Goal: Information Seeking & Learning: Learn about a topic

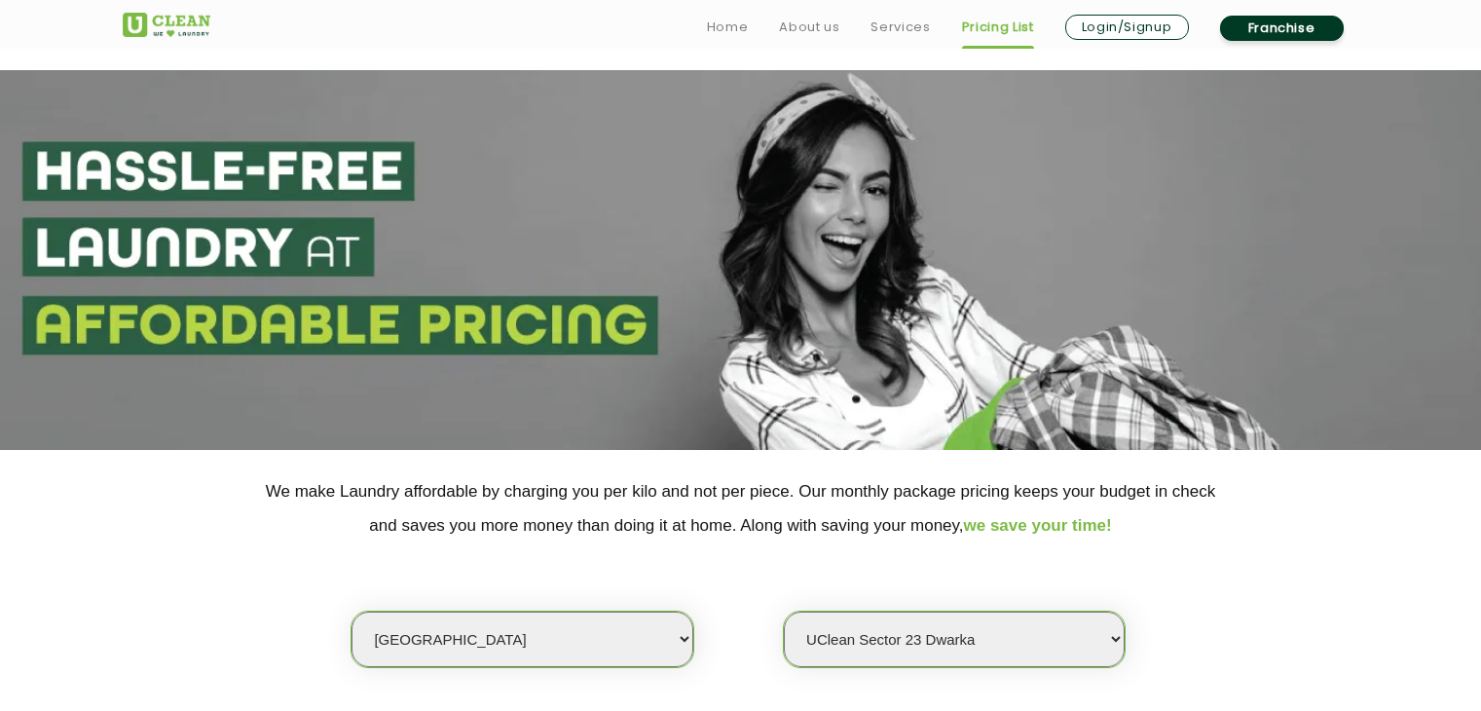
select select "1"
select select "385"
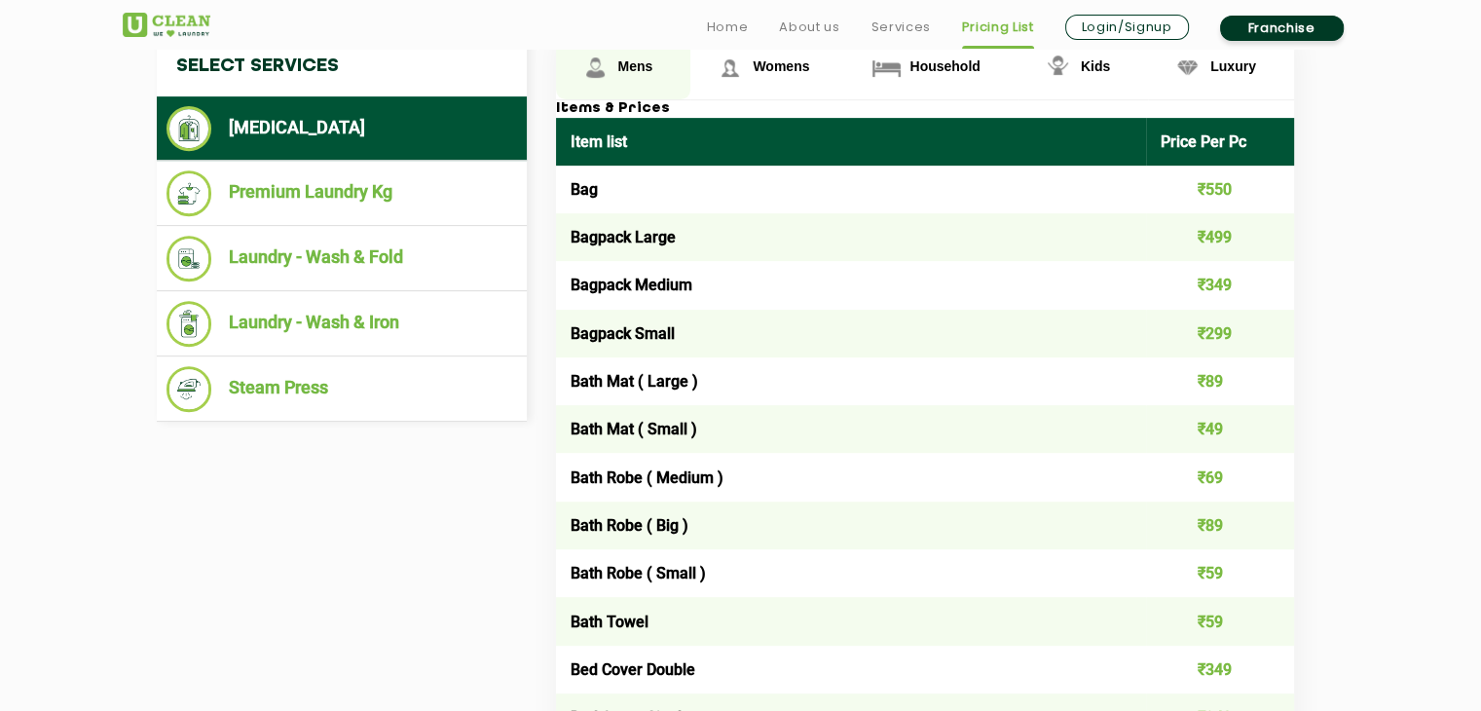
click at [628, 67] on span "Mens" at bounding box center [635, 66] width 35 height 16
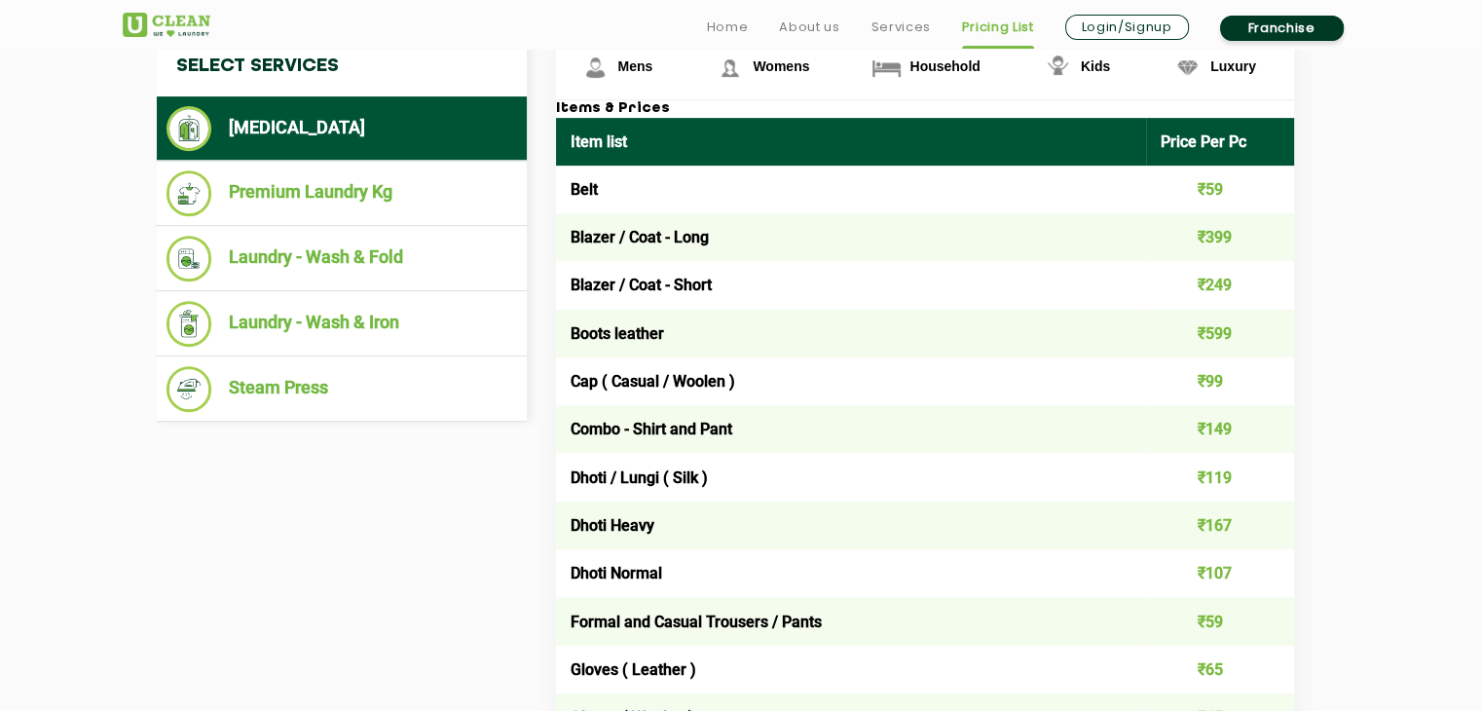
click at [612, 185] on td "Belt" at bounding box center [851, 190] width 591 height 48
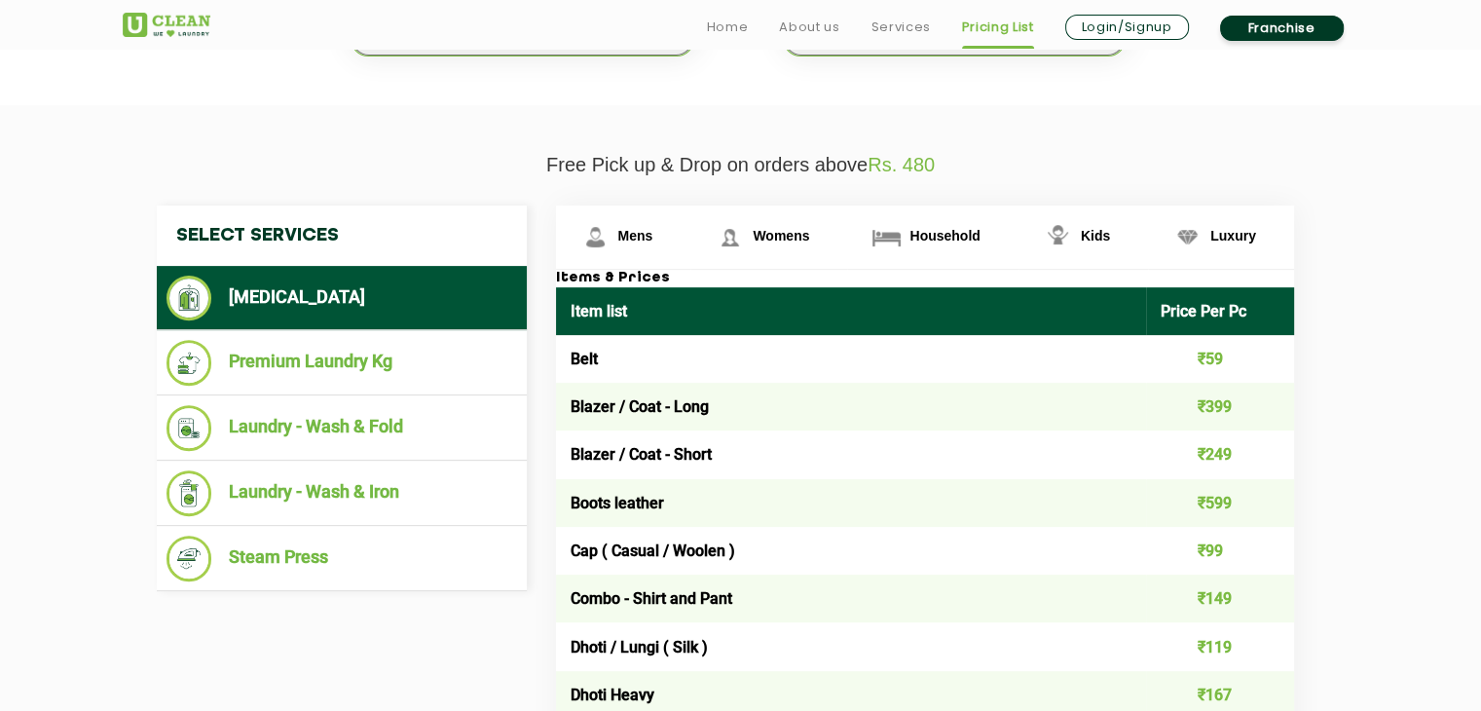
scroll to position [640, 0]
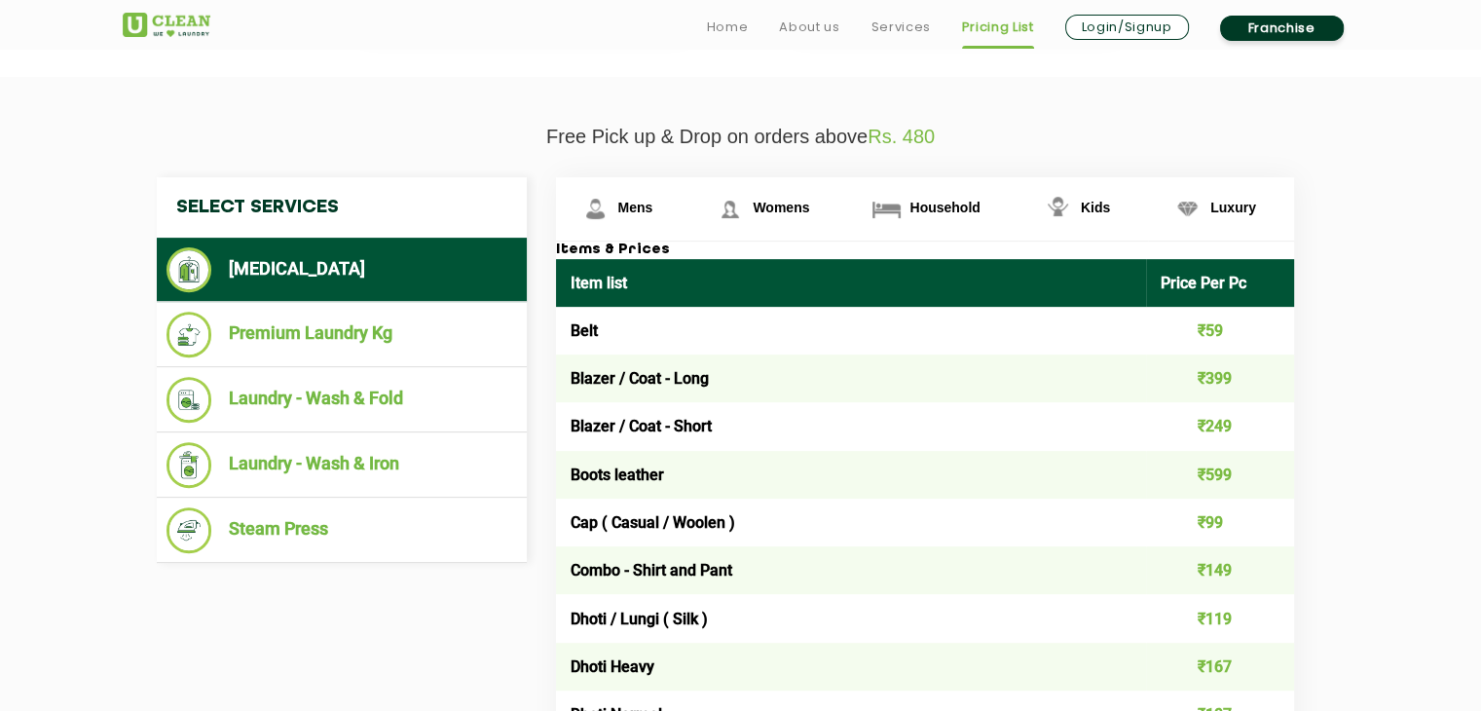
click at [663, 296] on th "Item list" at bounding box center [851, 283] width 591 height 48
click at [729, 283] on th "Item list" at bounding box center [851, 283] width 591 height 48
click at [704, 253] on h3 "Items & Prices" at bounding box center [925, 250] width 738 height 18
click at [612, 248] on h3 "Items & Prices" at bounding box center [925, 250] width 738 height 18
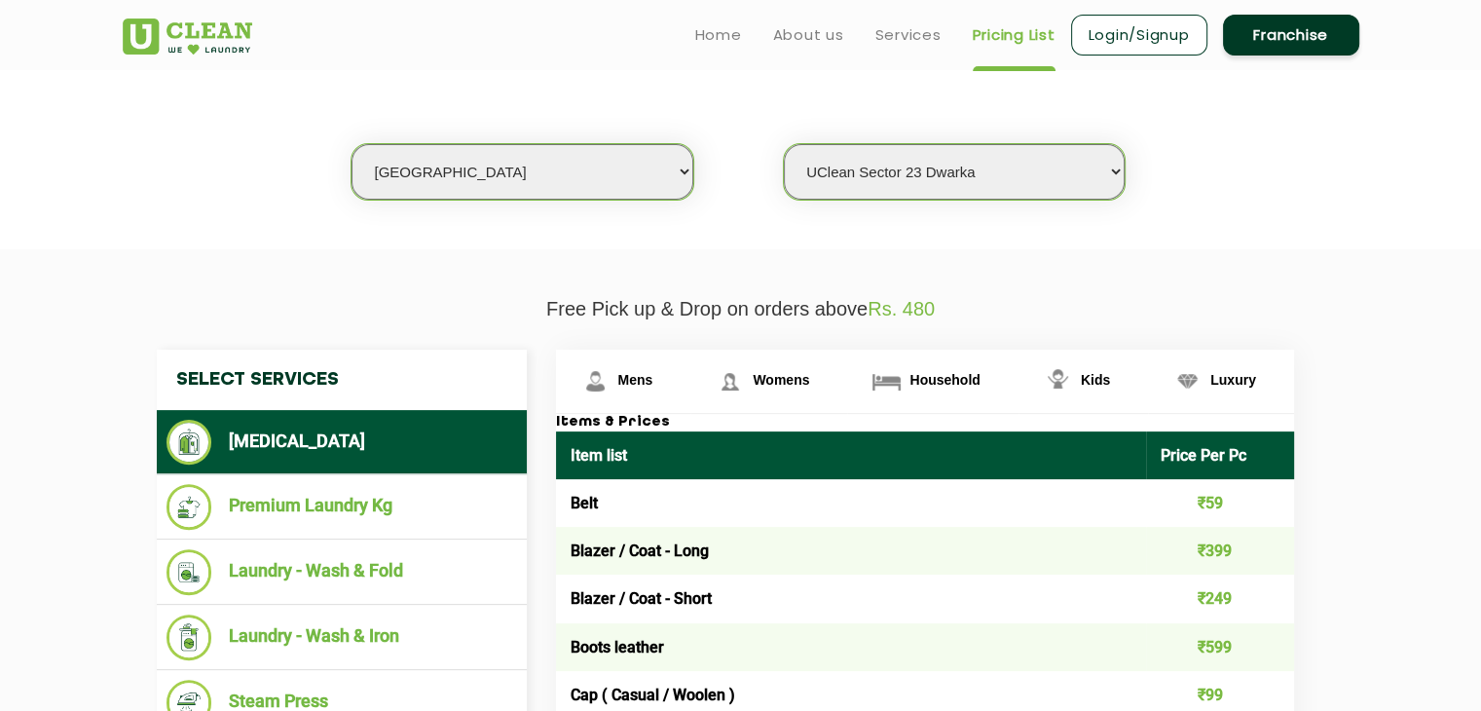
scroll to position [444, 0]
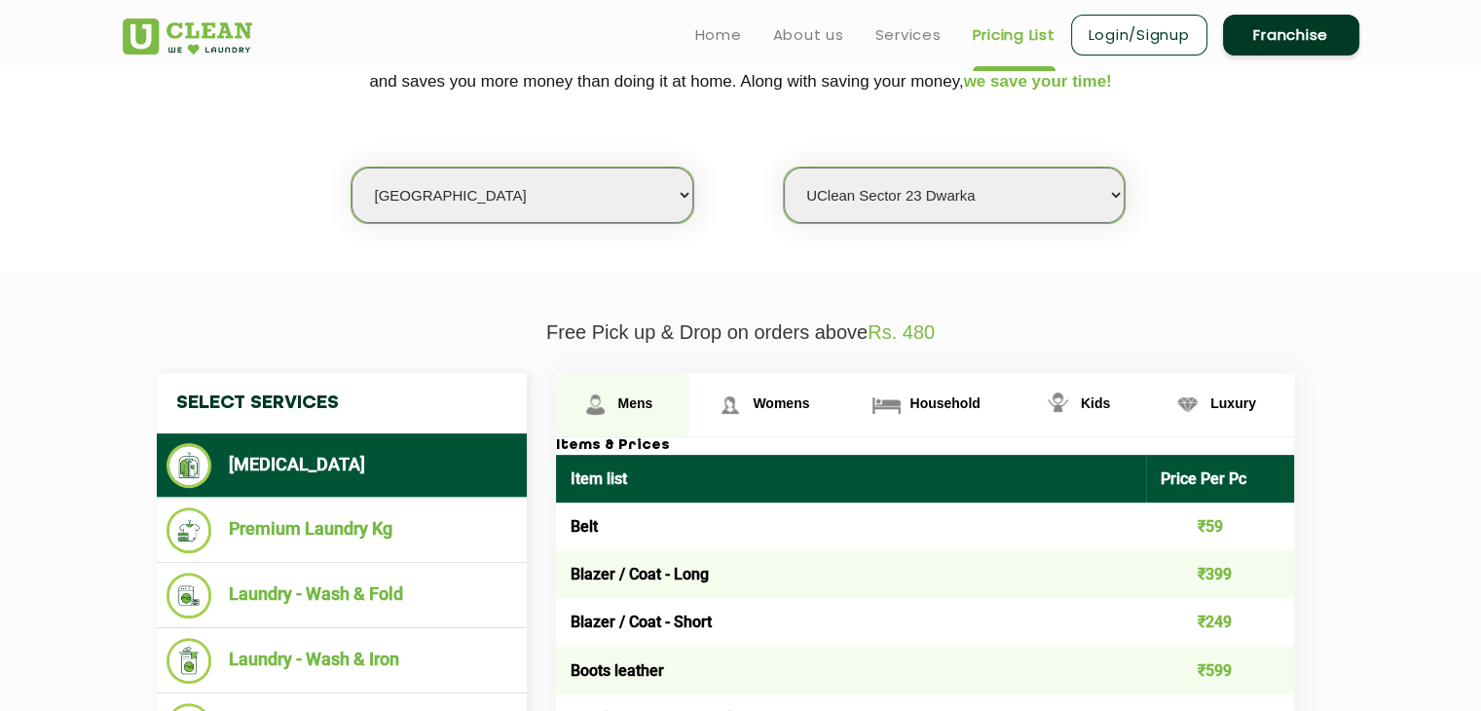
click at [625, 411] on link "Mens" at bounding box center [623, 404] width 135 height 63
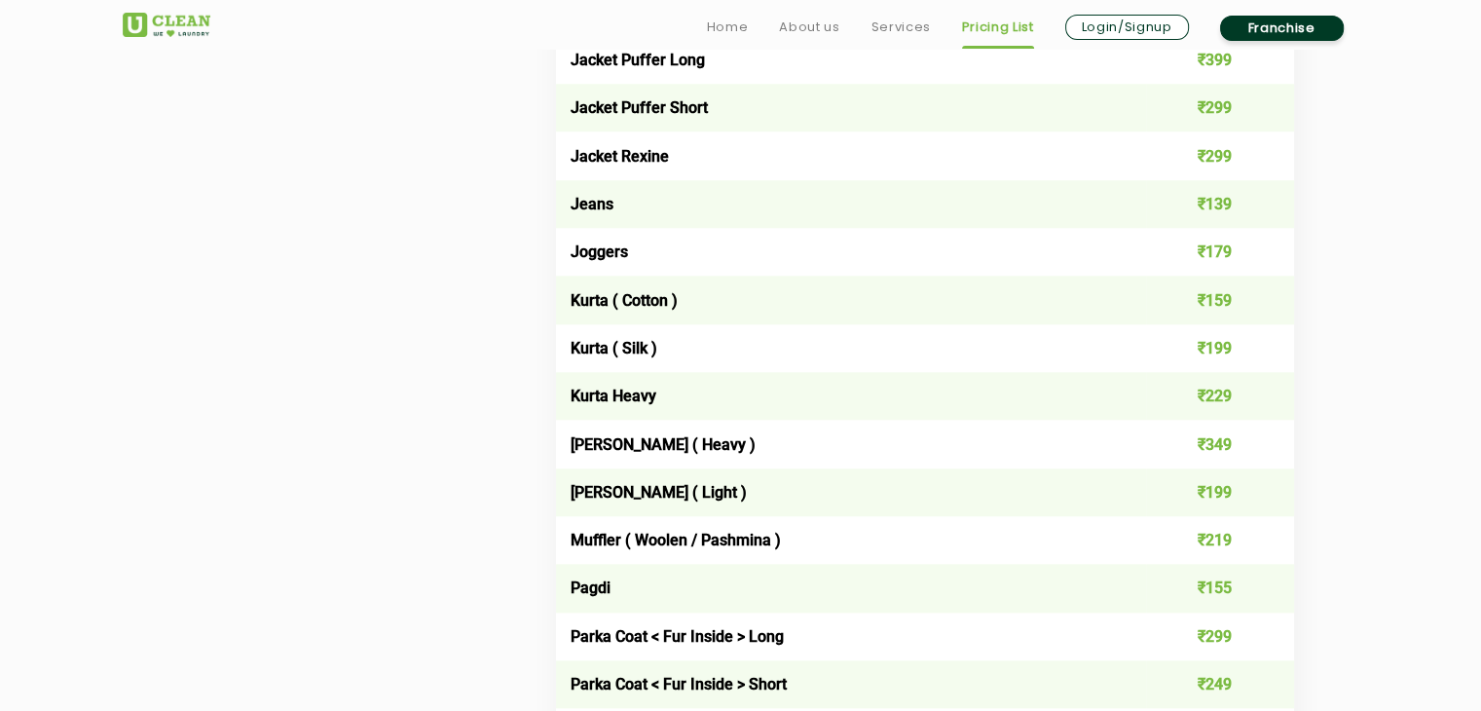
scroll to position [1885, 0]
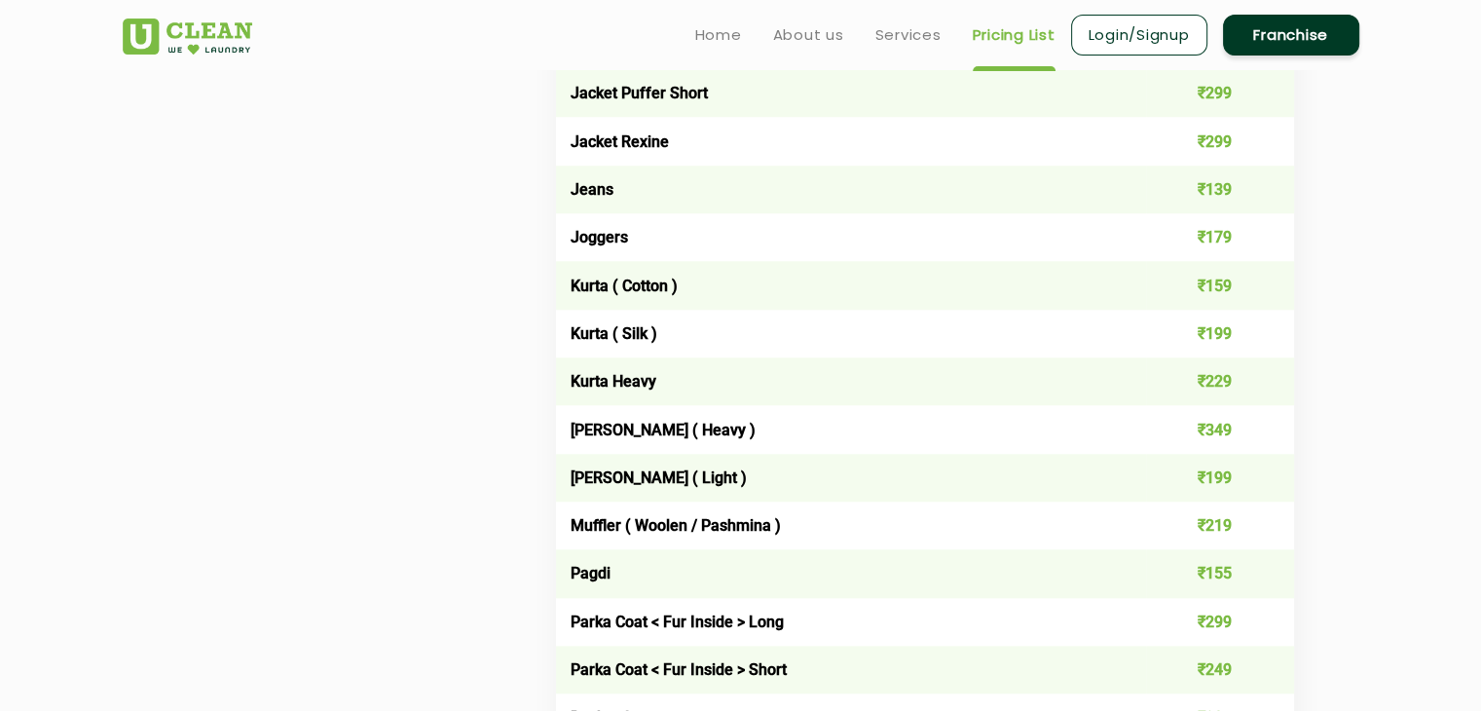
click at [756, 196] on td "Jeans" at bounding box center [851, 190] width 591 height 48
click at [588, 204] on td "Jeans" at bounding box center [851, 190] width 591 height 48
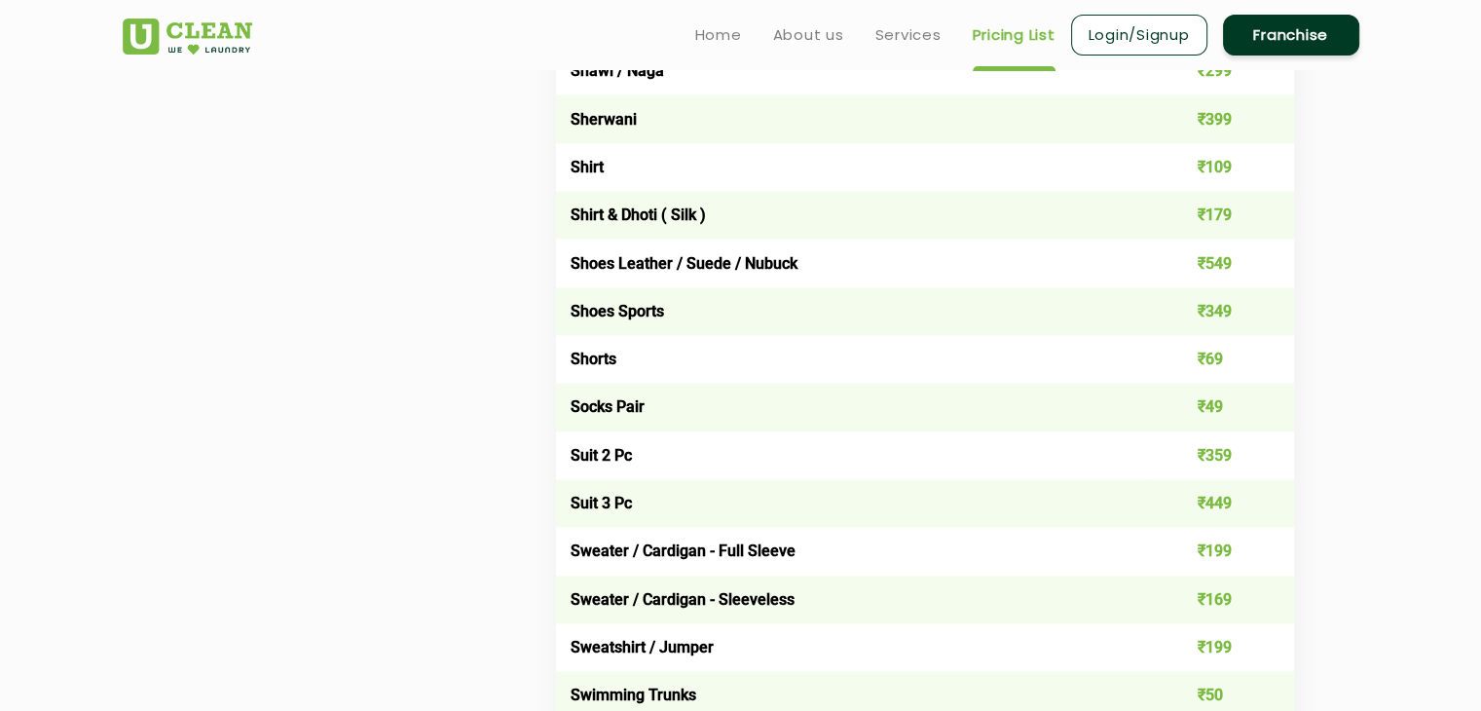
scroll to position [2781, 0]
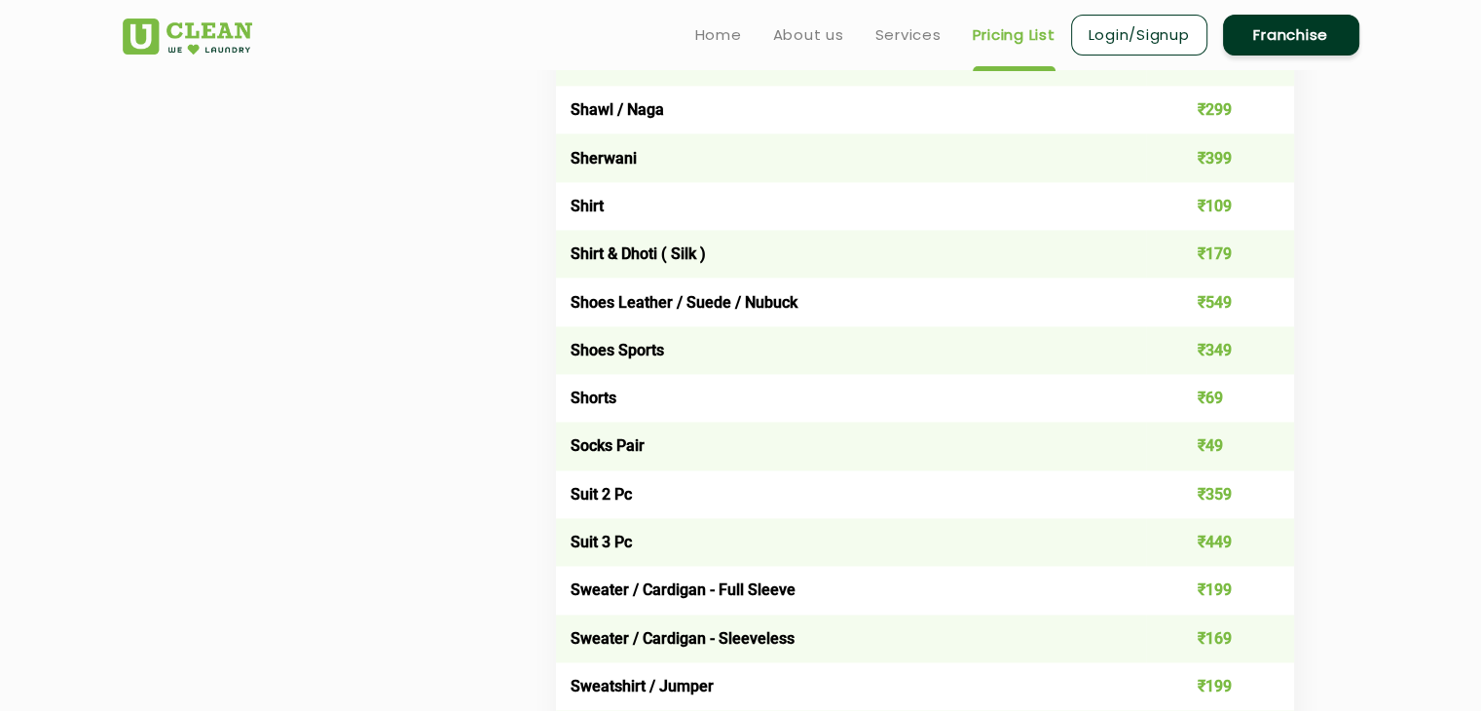
click at [1099, 214] on td "Shirt" at bounding box center [851, 206] width 591 height 48
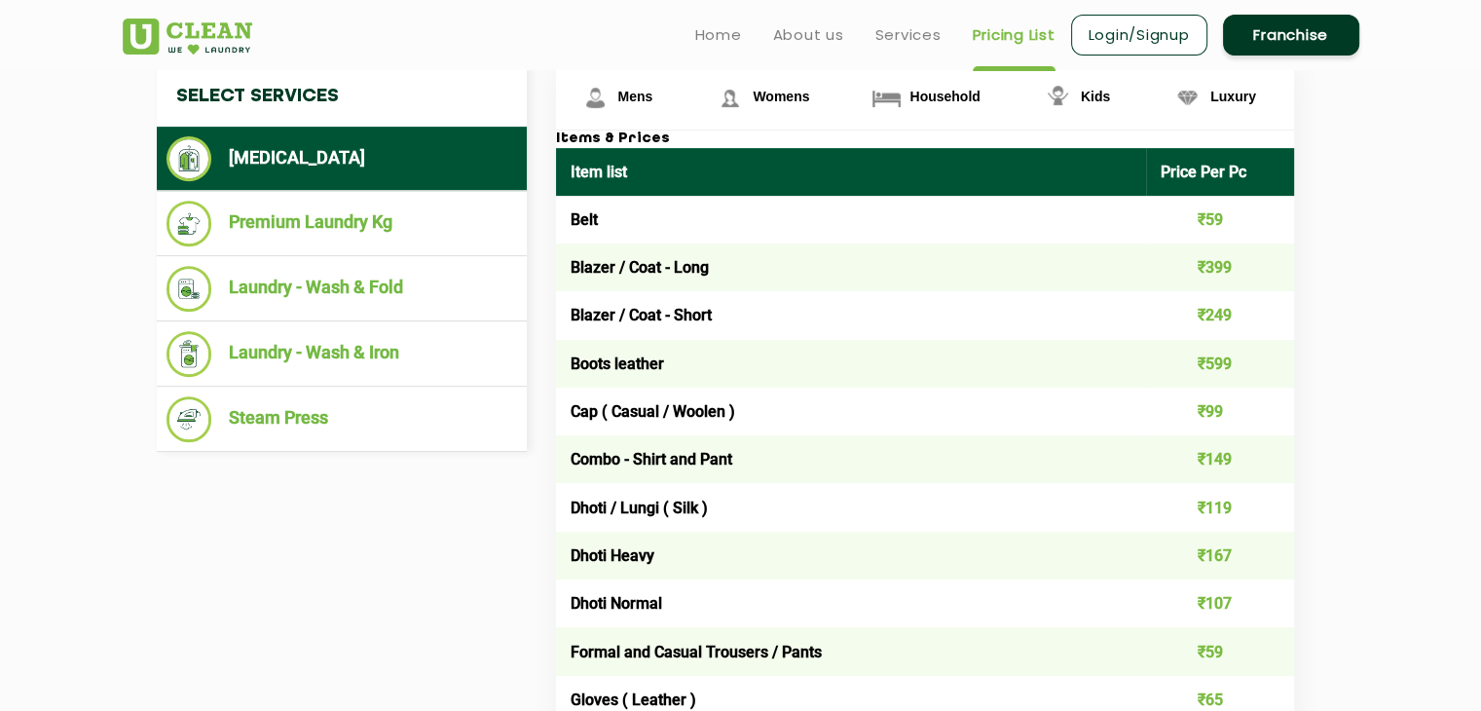
scroll to position [699, 0]
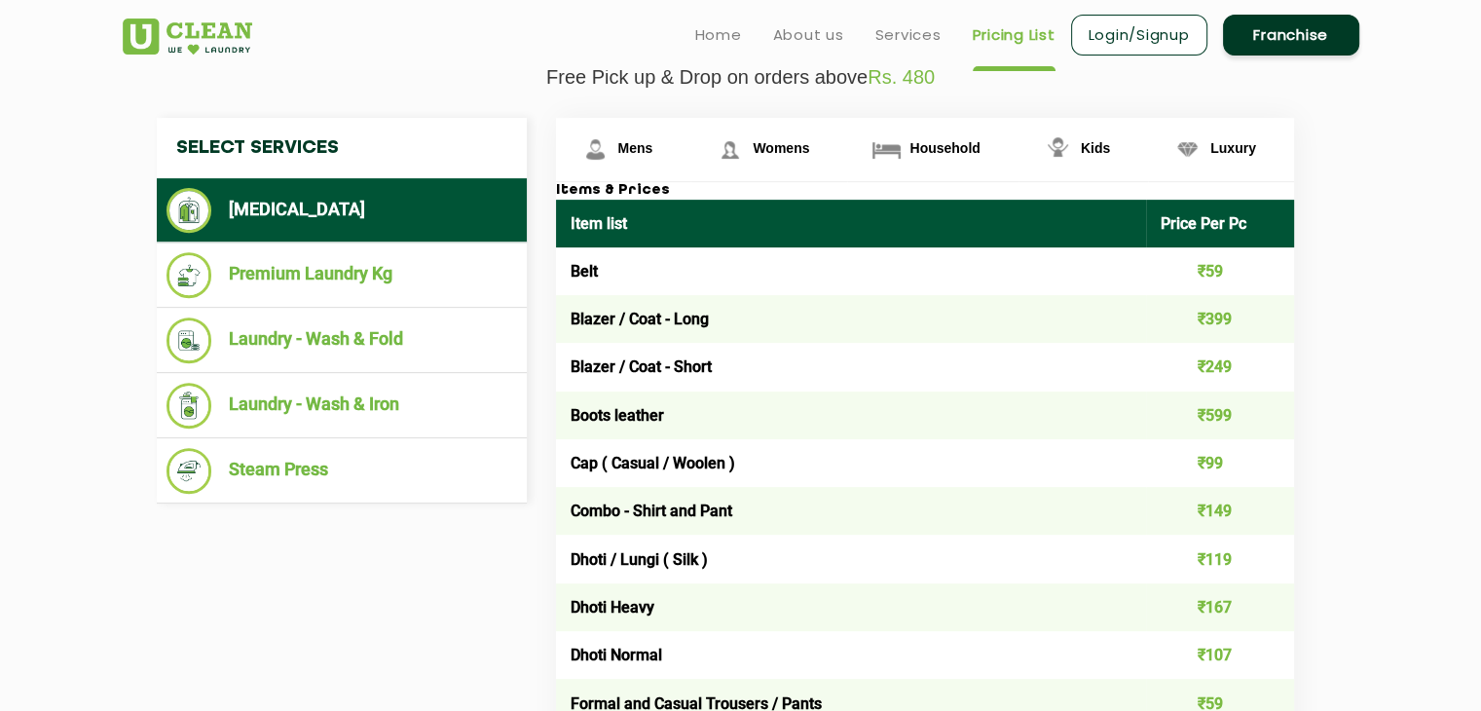
drag, startPoint x: 664, startPoint y: 211, endPoint x: 825, endPoint y: 205, distance: 160.8
click at [825, 205] on th "Item list" at bounding box center [851, 224] width 591 height 48
click at [589, 193] on h3 "Items & Prices" at bounding box center [925, 191] width 738 height 18
click at [1206, 211] on th "Price Per Pc" at bounding box center [1220, 224] width 148 height 48
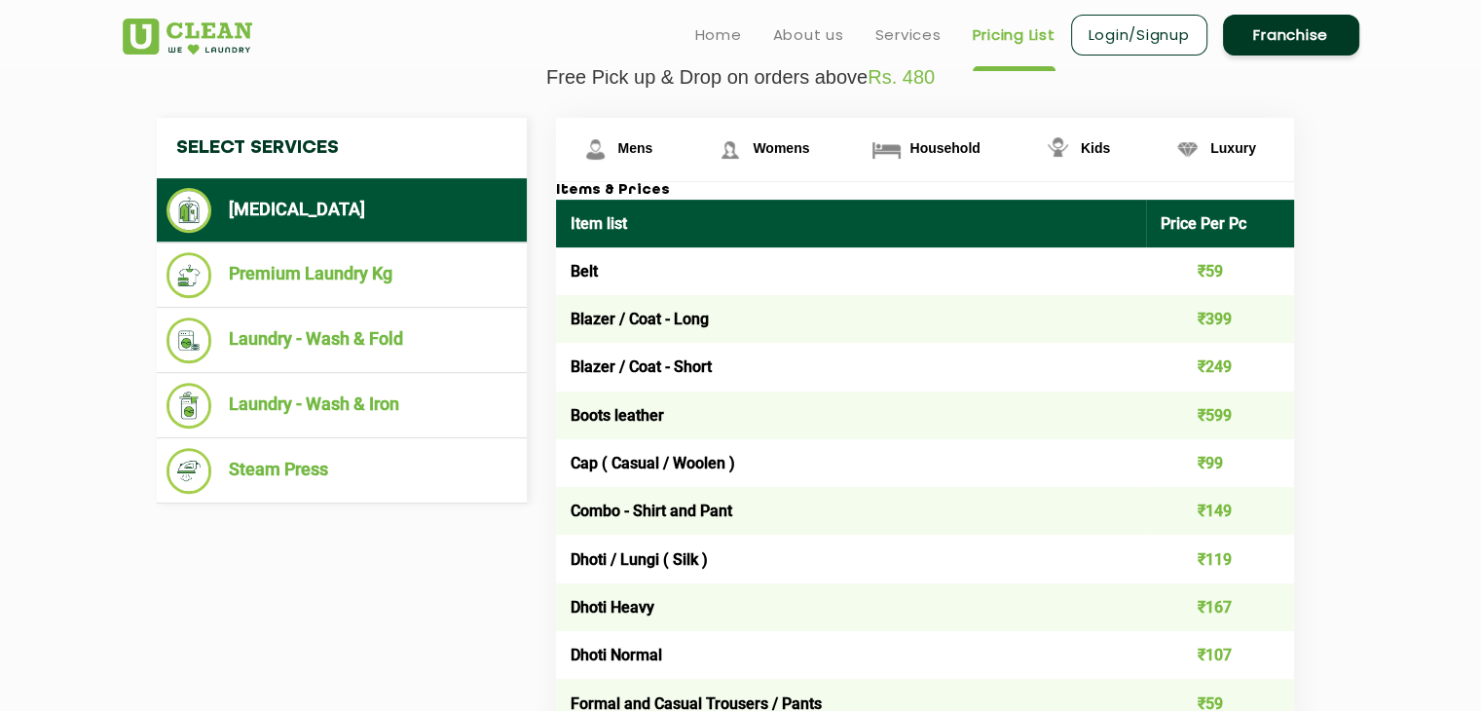
click at [637, 252] on td "Belt" at bounding box center [851, 271] width 591 height 48
click at [637, 143] on span "Mens" at bounding box center [635, 148] width 35 height 16
click at [653, 145] on span "Womens" at bounding box center [635, 148] width 35 height 16
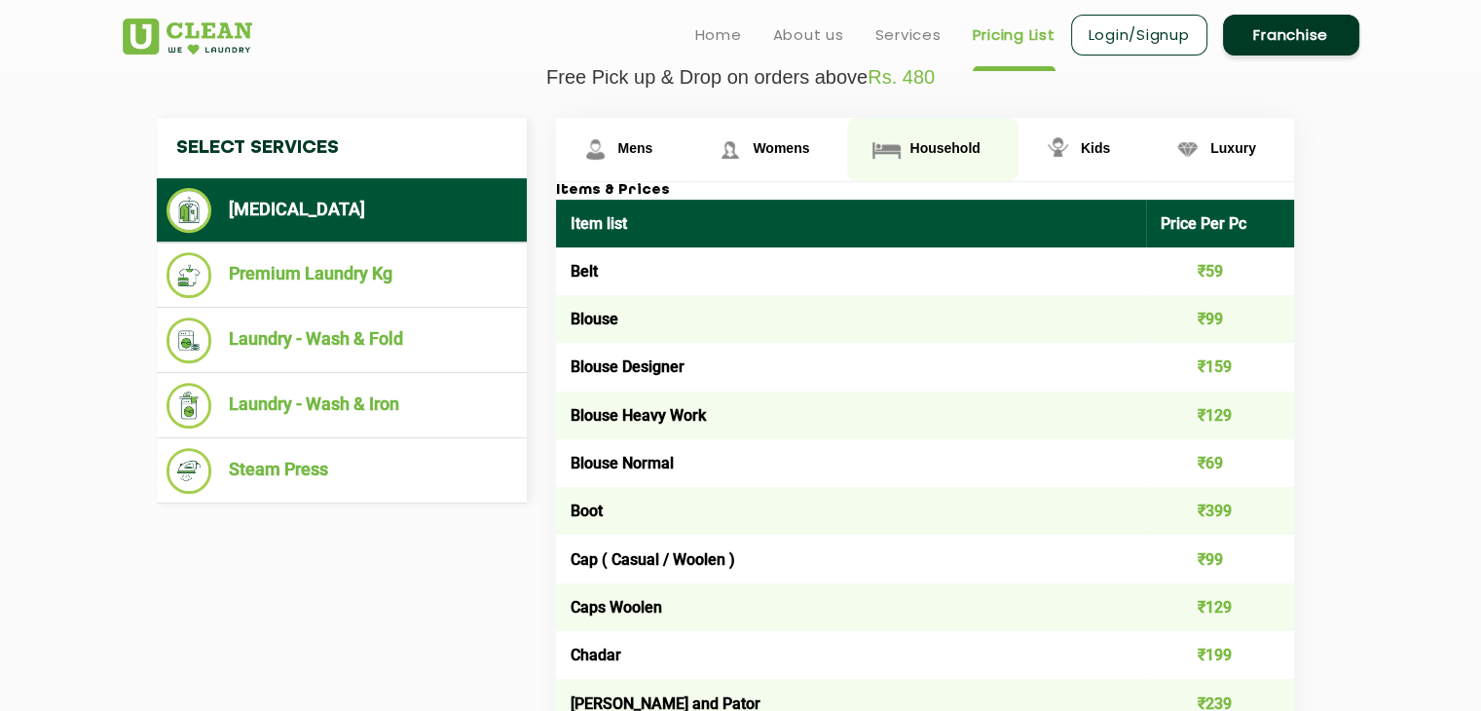
click at [653, 145] on span "Household" at bounding box center [635, 148] width 35 height 16
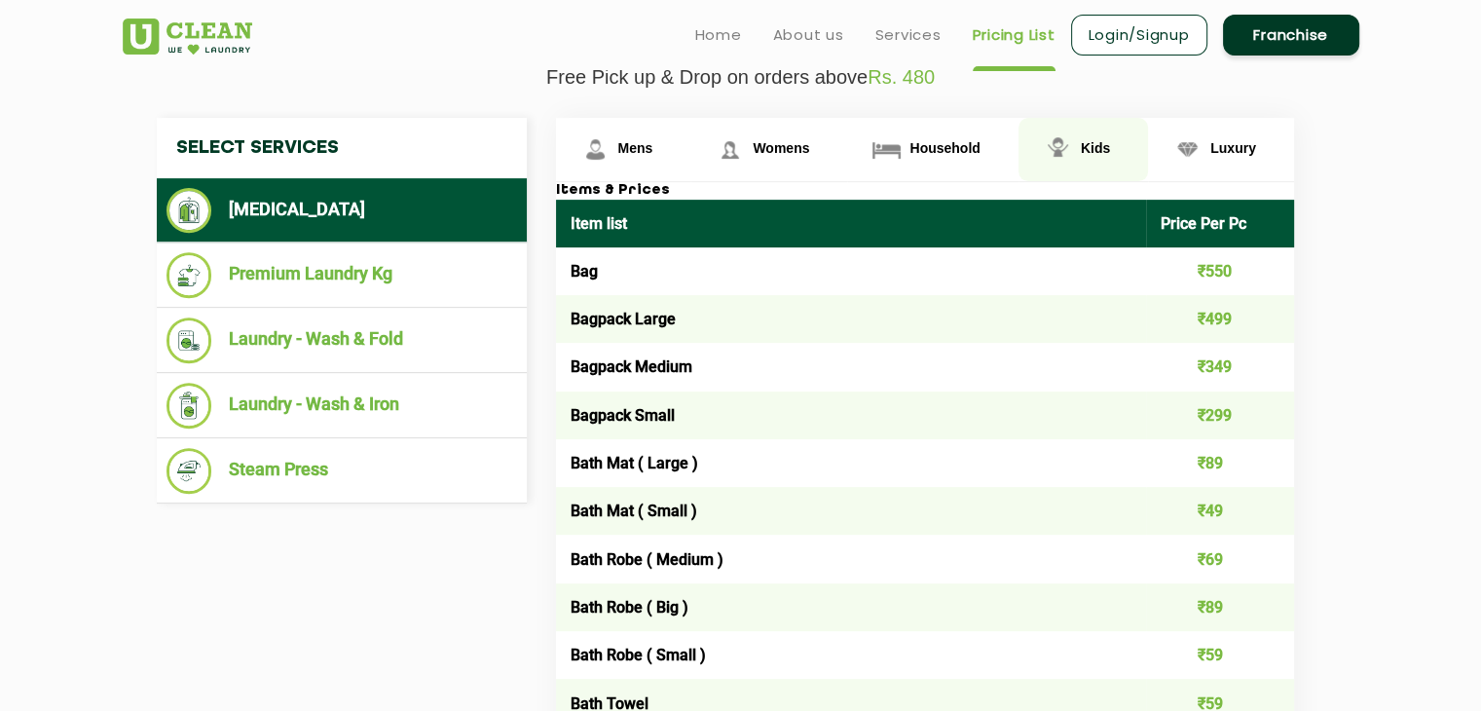
click at [653, 149] on span "Kids" at bounding box center [635, 148] width 35 height 16
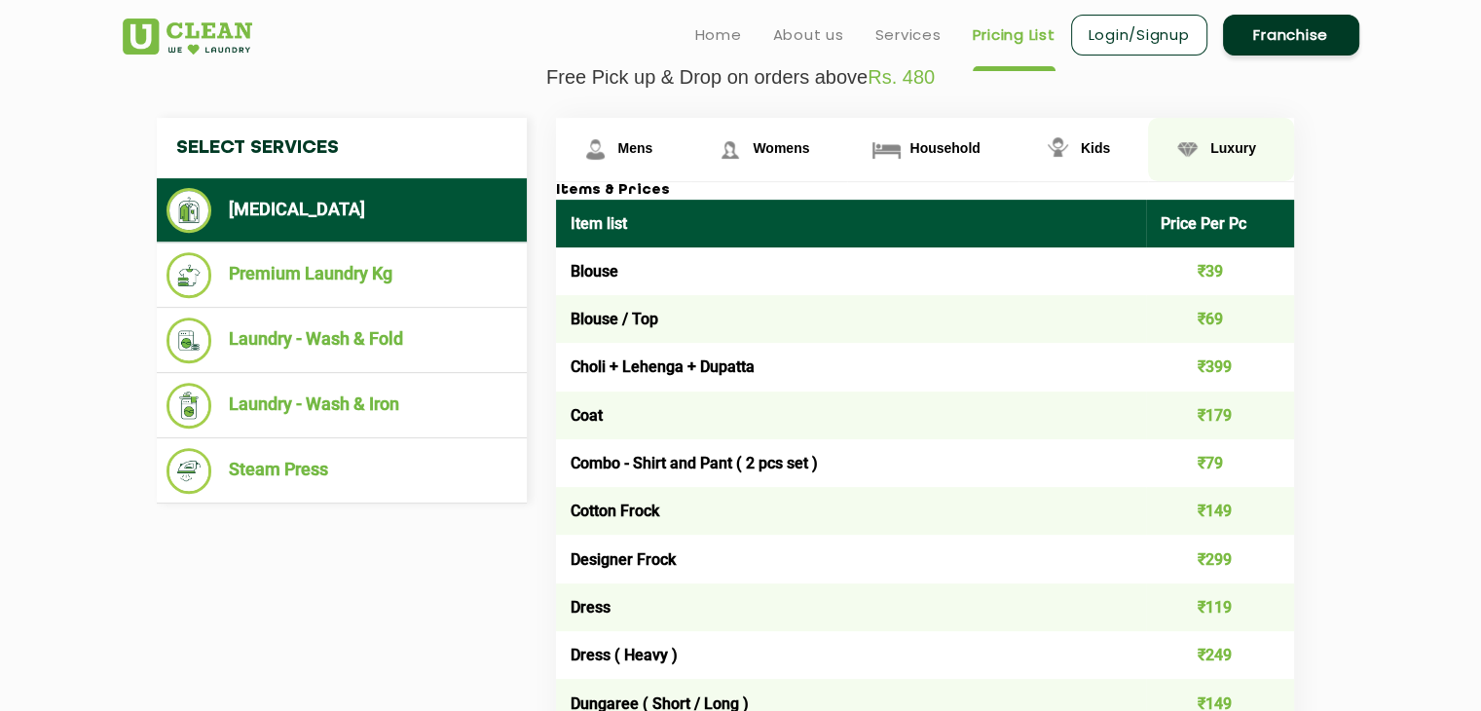
click at [653, 149] on span "Luxury" at bounding box center [635, 148] width 35 height 16
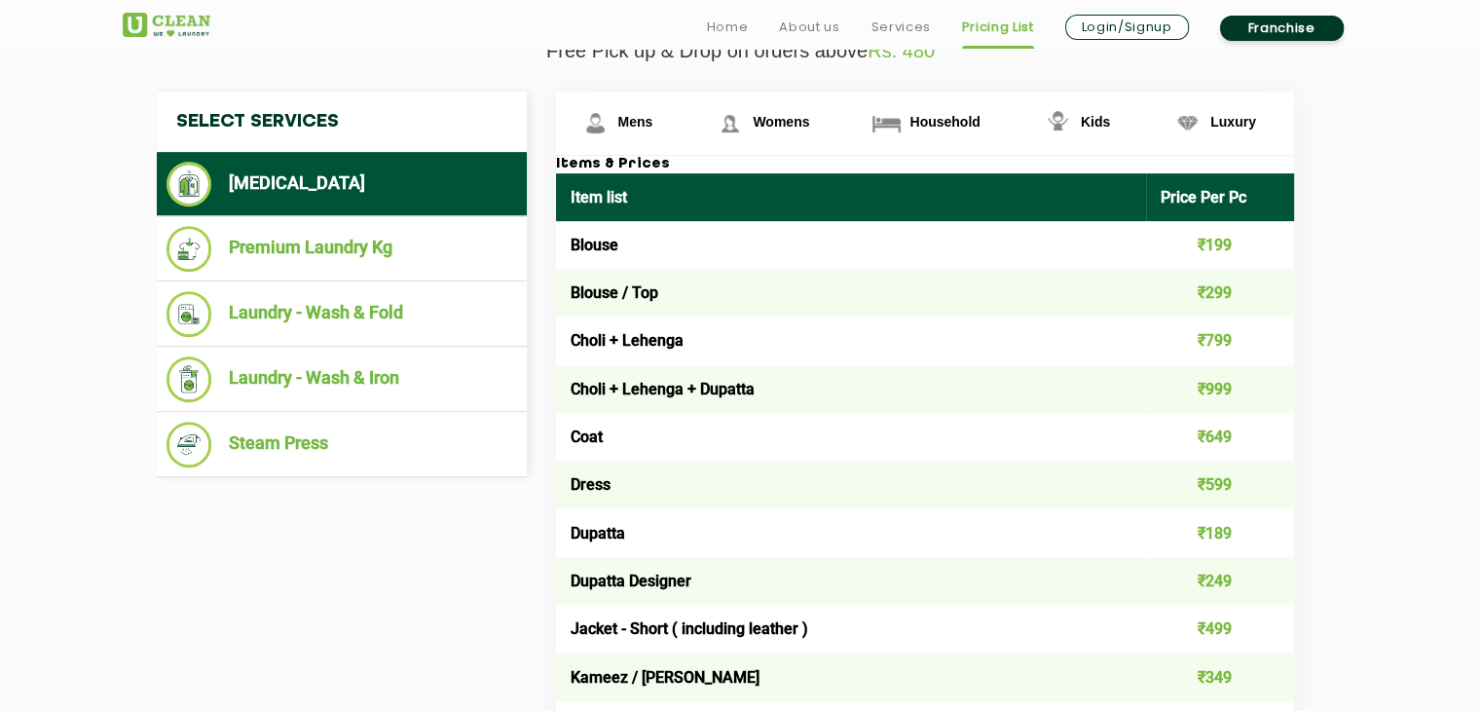
scroll to position [731, 0]
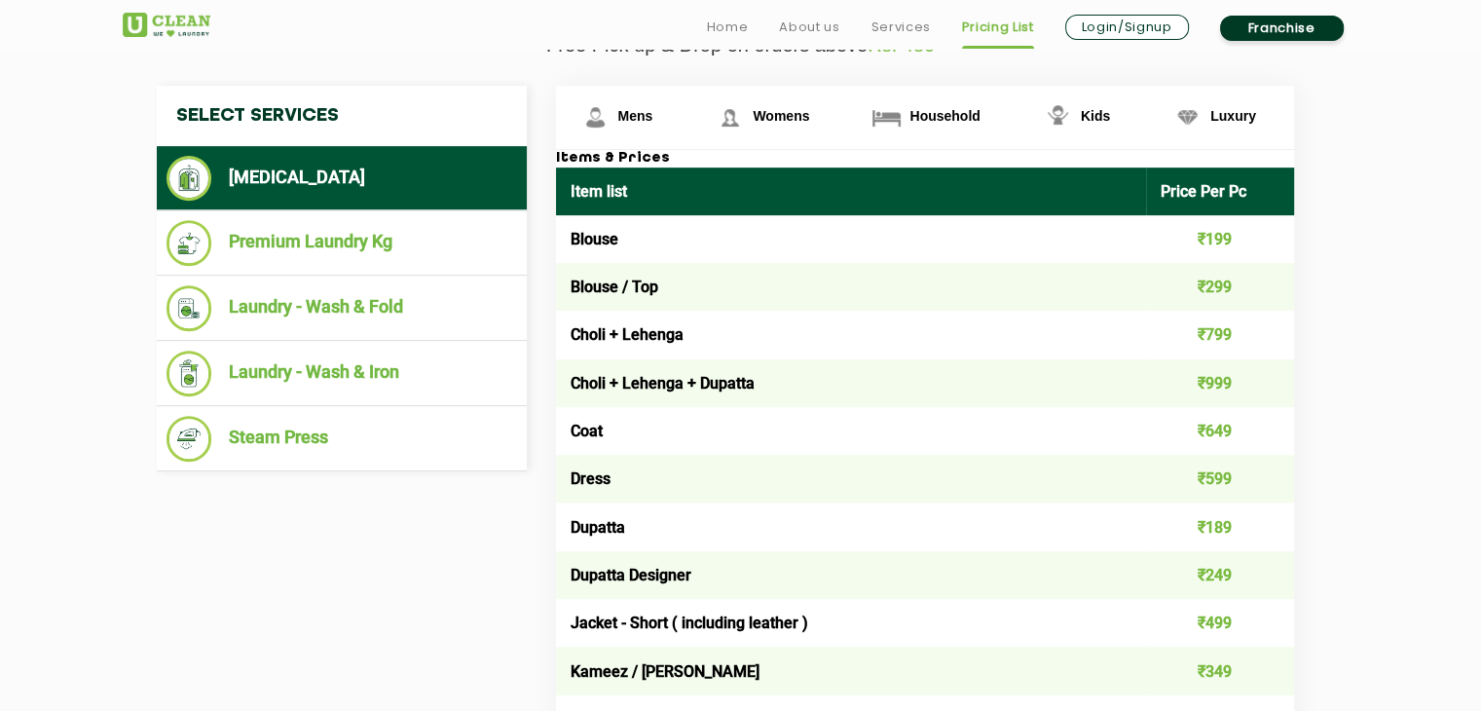
click at [949, 239] on td "Blouse" at bounding box center [851, 239] width 591 height 48
click at [927, 281] on td "Blouse / Top" at bounding box center [851, 287] width 591 height 48
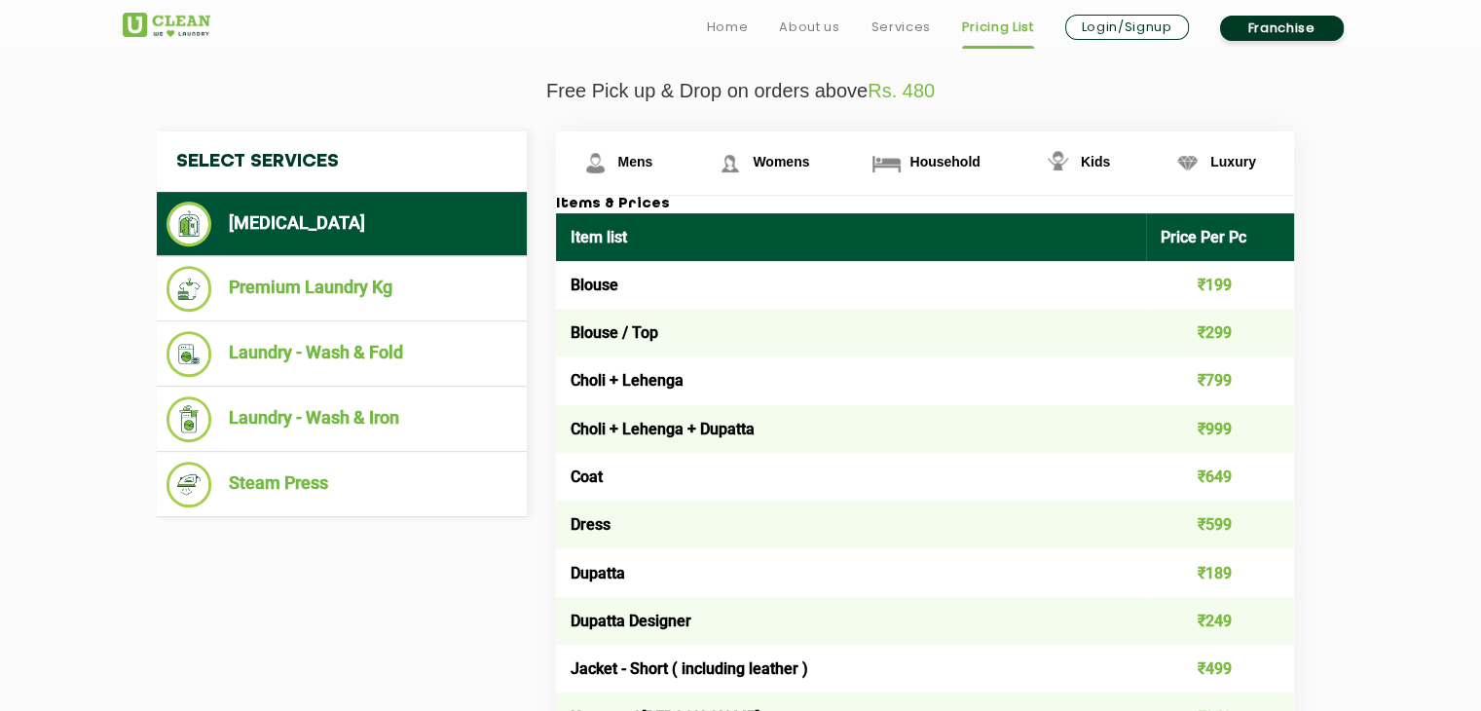
scroll to position [705, 0]
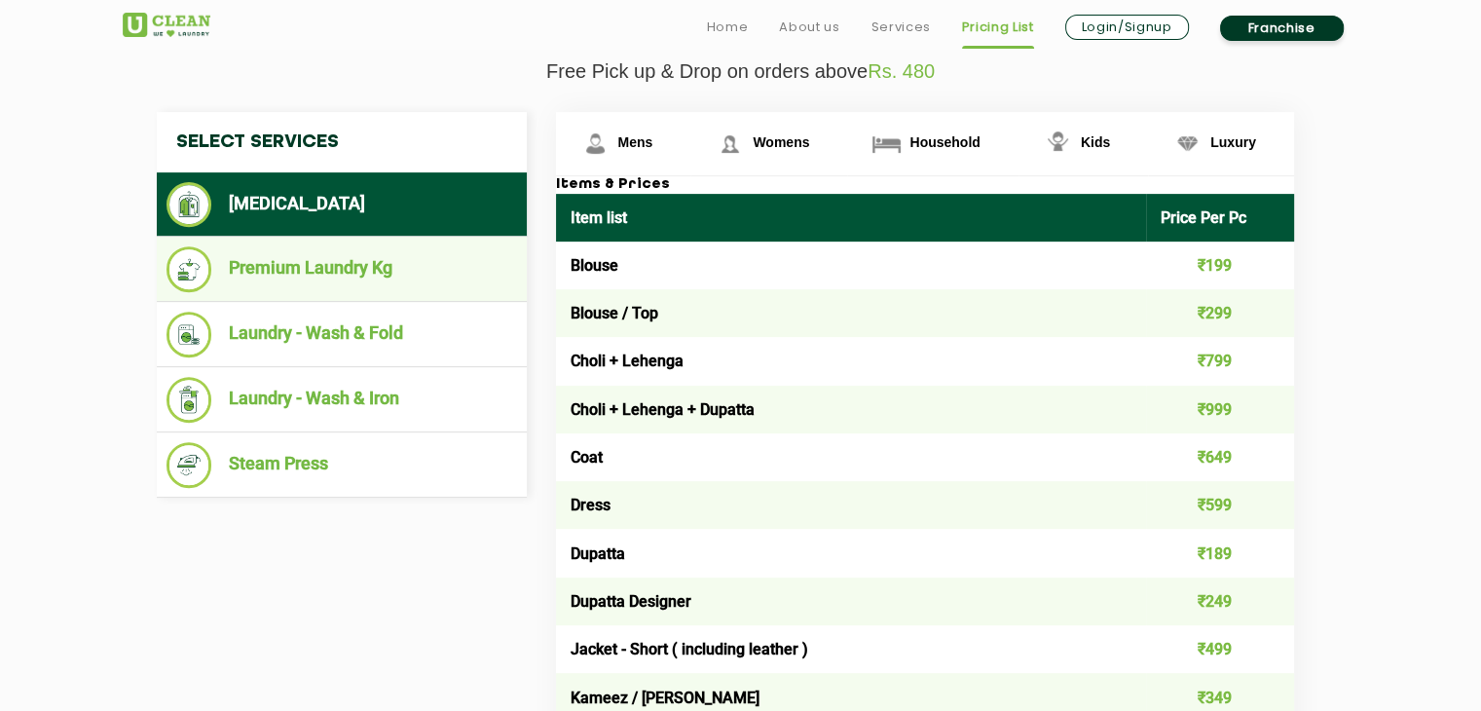
click at [257, 258] on li "Premium Laundry Kg" at bounding box center [342, 269] width 351 height 46
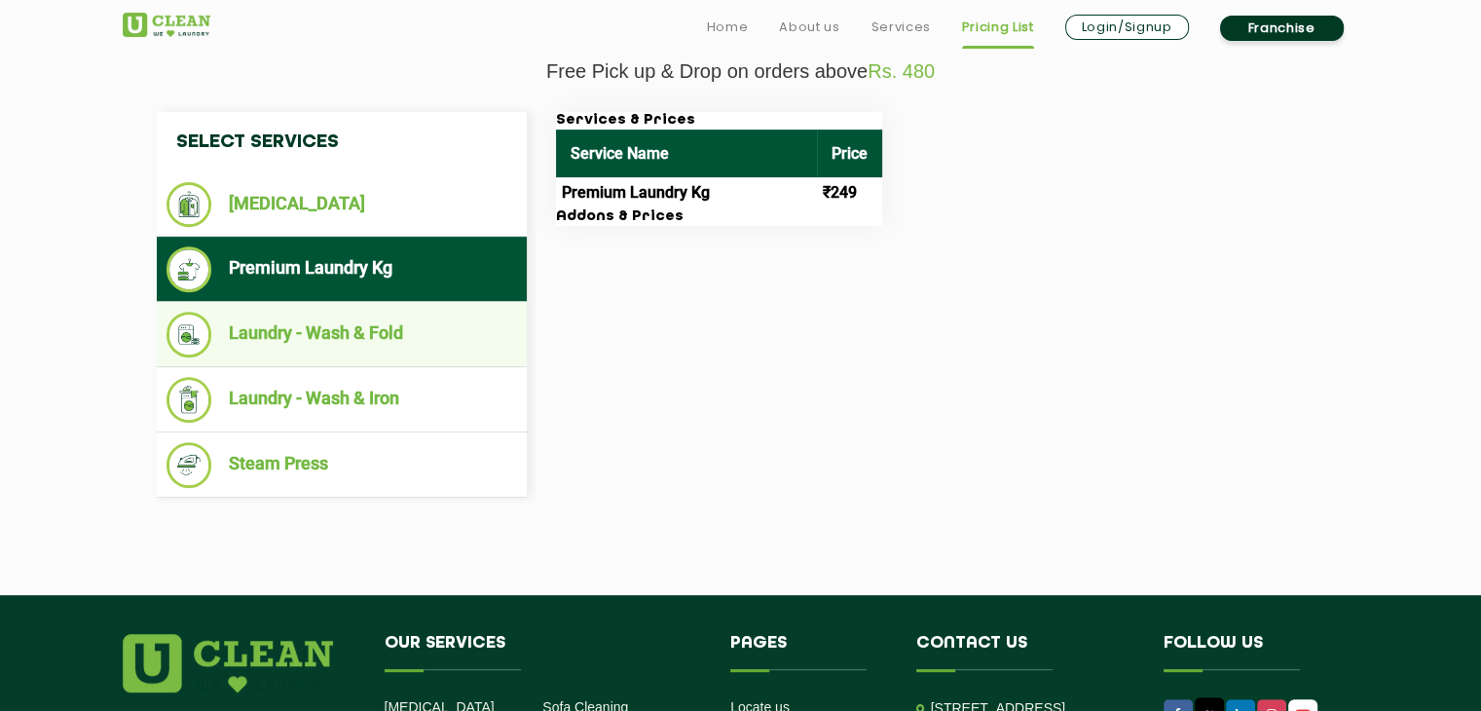
click at [289, 322] on li "Laundry - Wash & Fold" at bounding box center [342, 335] width 351 height 46
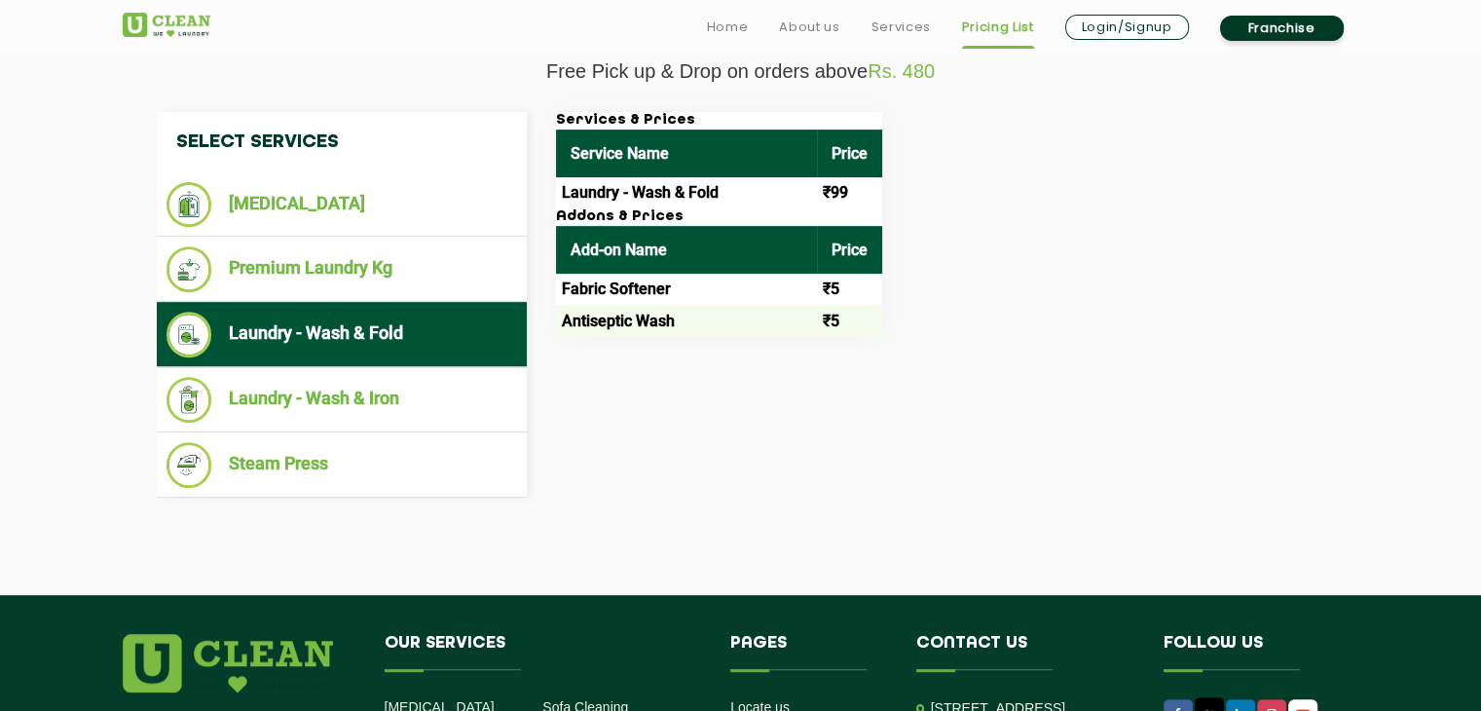
drag, startPoint x: 1482, startPoint y: 0, endPoint x: 971, endPoint y: 195, distance: 547.1
click at [971, 195] on div "Services & Prices Service Name Price Laundry - Wash & Fold ₹99 Addons & Prices …" at bounding box center [940, 224] width 798 height 224
click at [1182, 219] on div "Services & Prices Service Name Price Laundry - Wash & Fold ₹99 Addons & Prices …" at bounding box center [940, 224] width 798 height 224
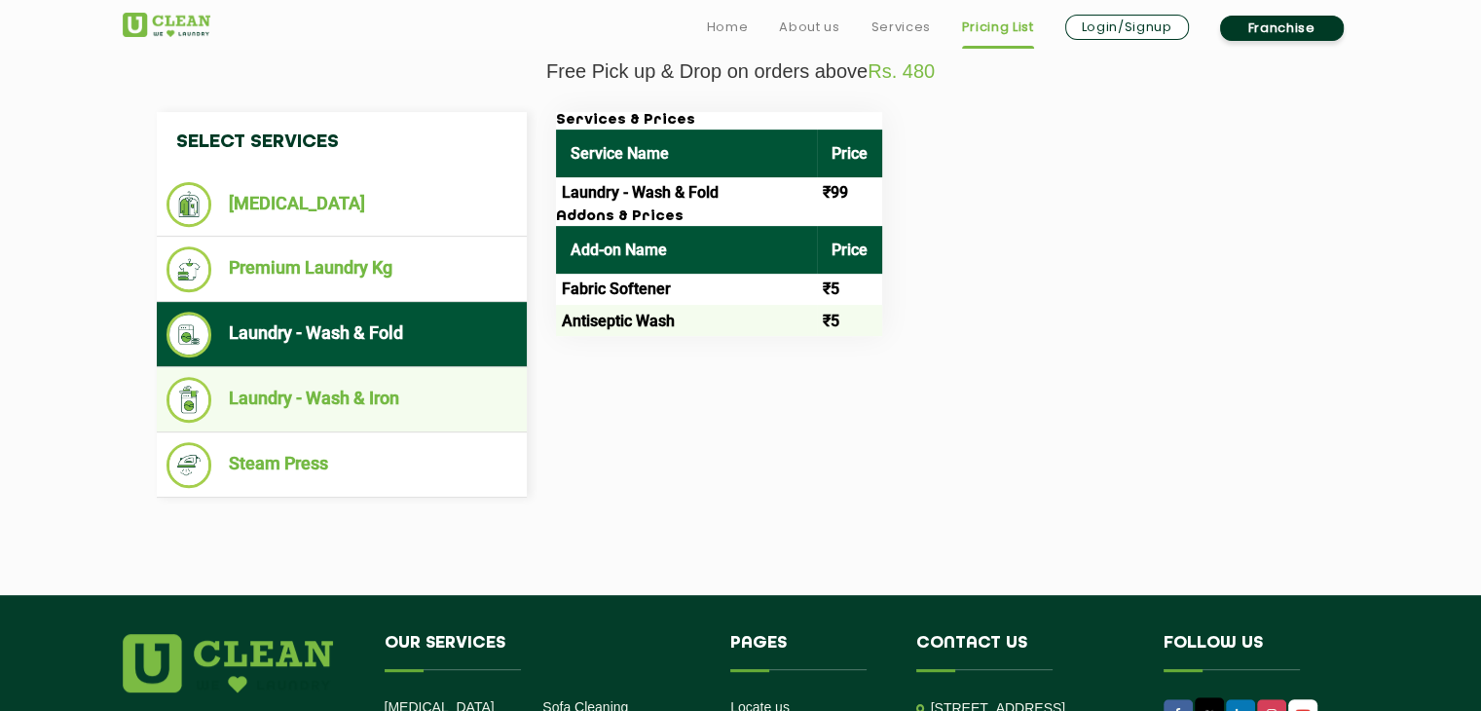
click at [315, 406] on li "Laundry - Wash & Iron" at bounding box center [342, 400] width 351 height 46
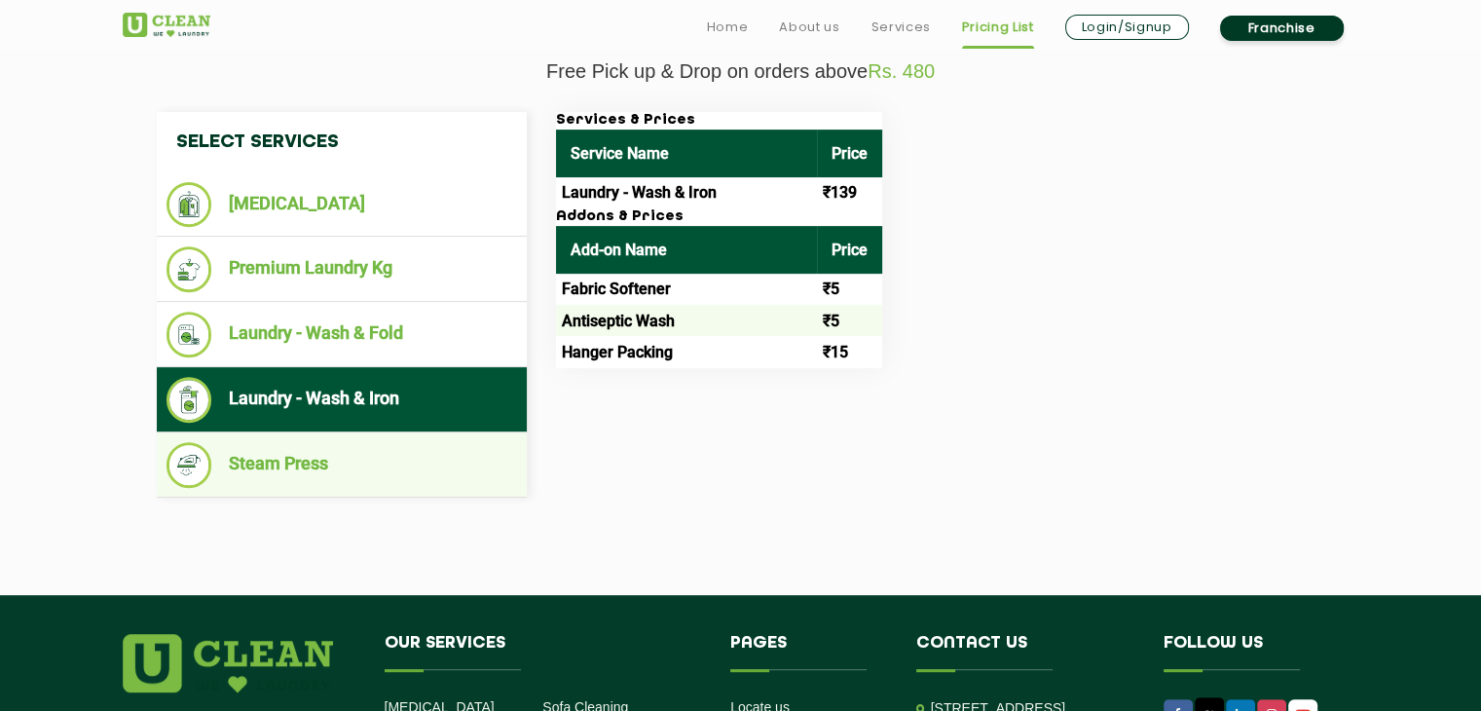
click at [320, 461] on li "Steam Press" at bounding box center [342, 465] width 351 height 46
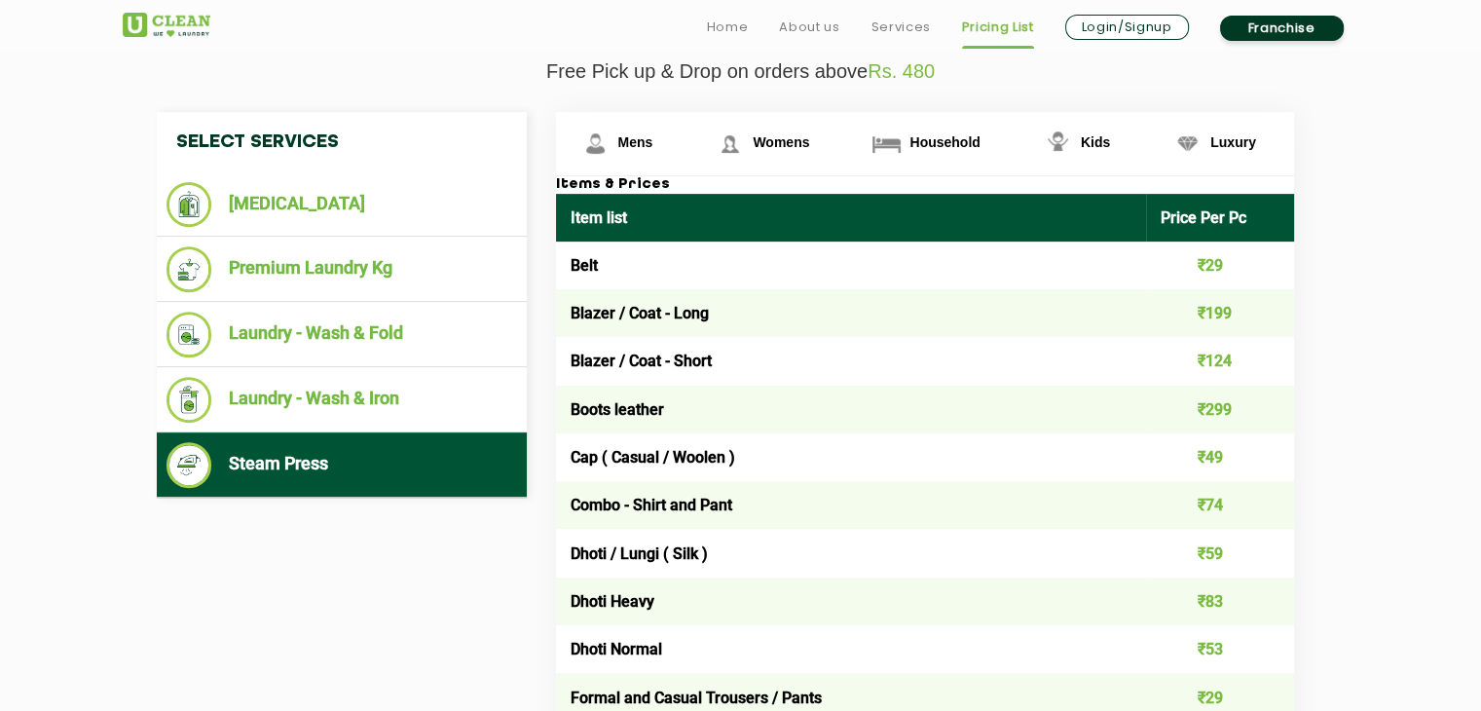
click at [639, 295] on td "Blazer / Coat - Long" at bounding box center [851, 313] width 591 height 48
click at [606, 285] on td "Belt" at bounding box center [851, 265] width 591 height 48
click at [420, 471] on li "Steam Press" at bounding box center [342, 465] width 351 height 46
click at [737, 28] on link "Home" at bounding box center [728, 27] width 42 height 23
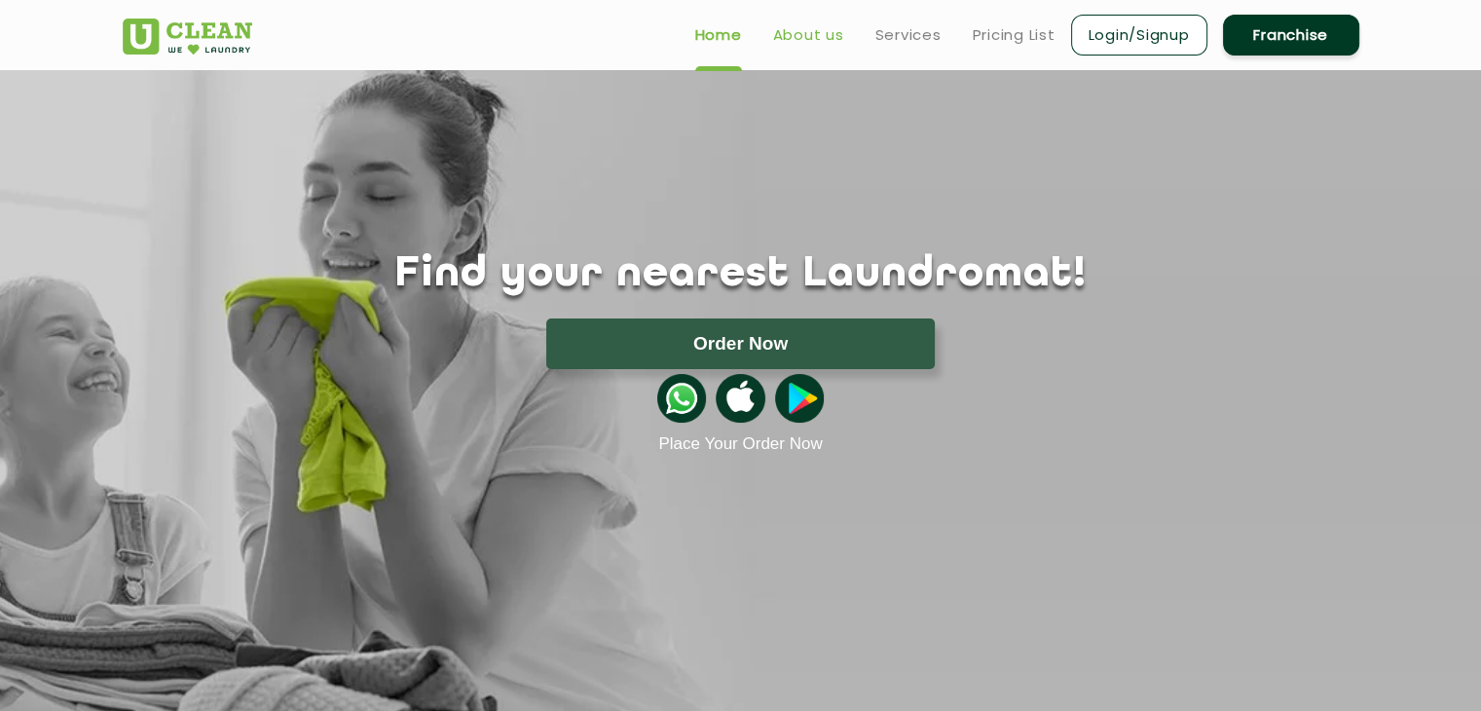
click at [820, 33] on link "About us" at bounding box center [808, 34] width 71 height 23
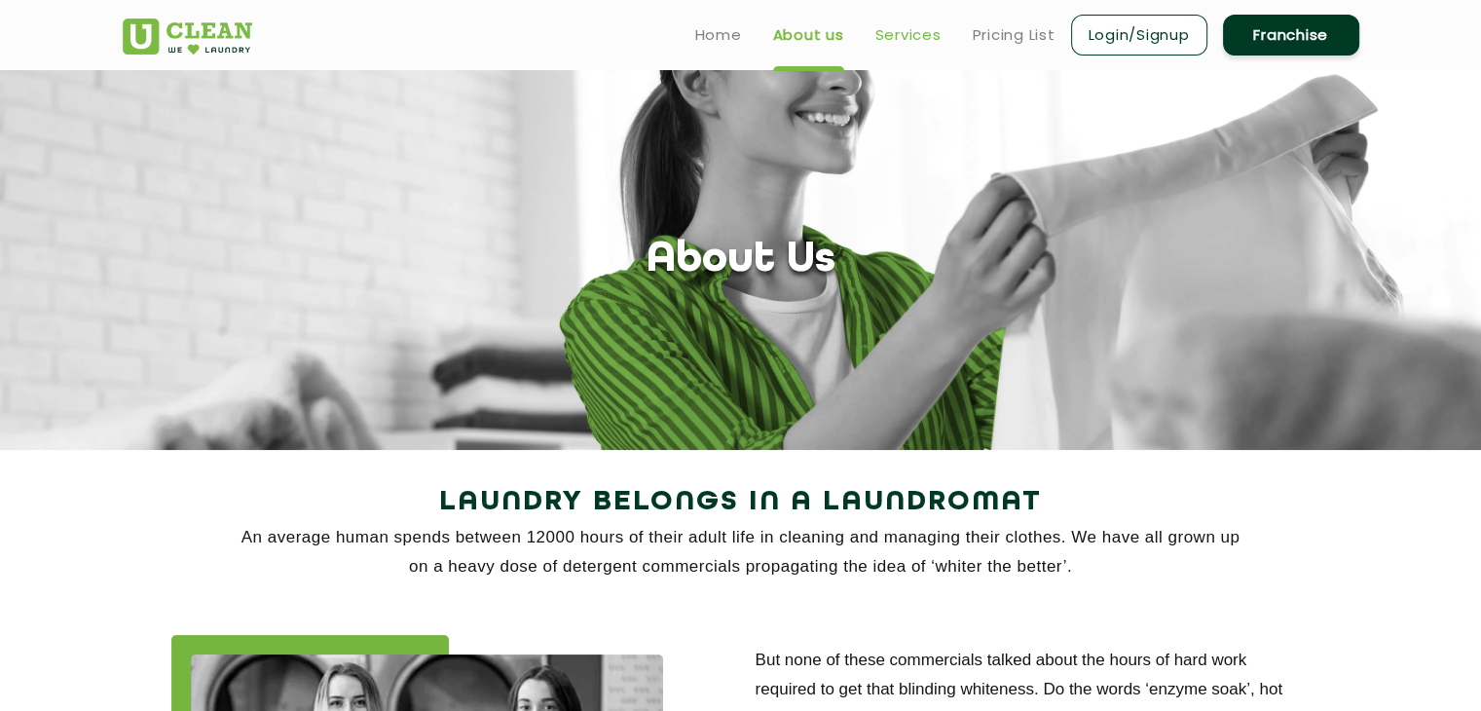
click at [907, 36] on link "Services" at bounding box center [908, 34] width 66 height 23
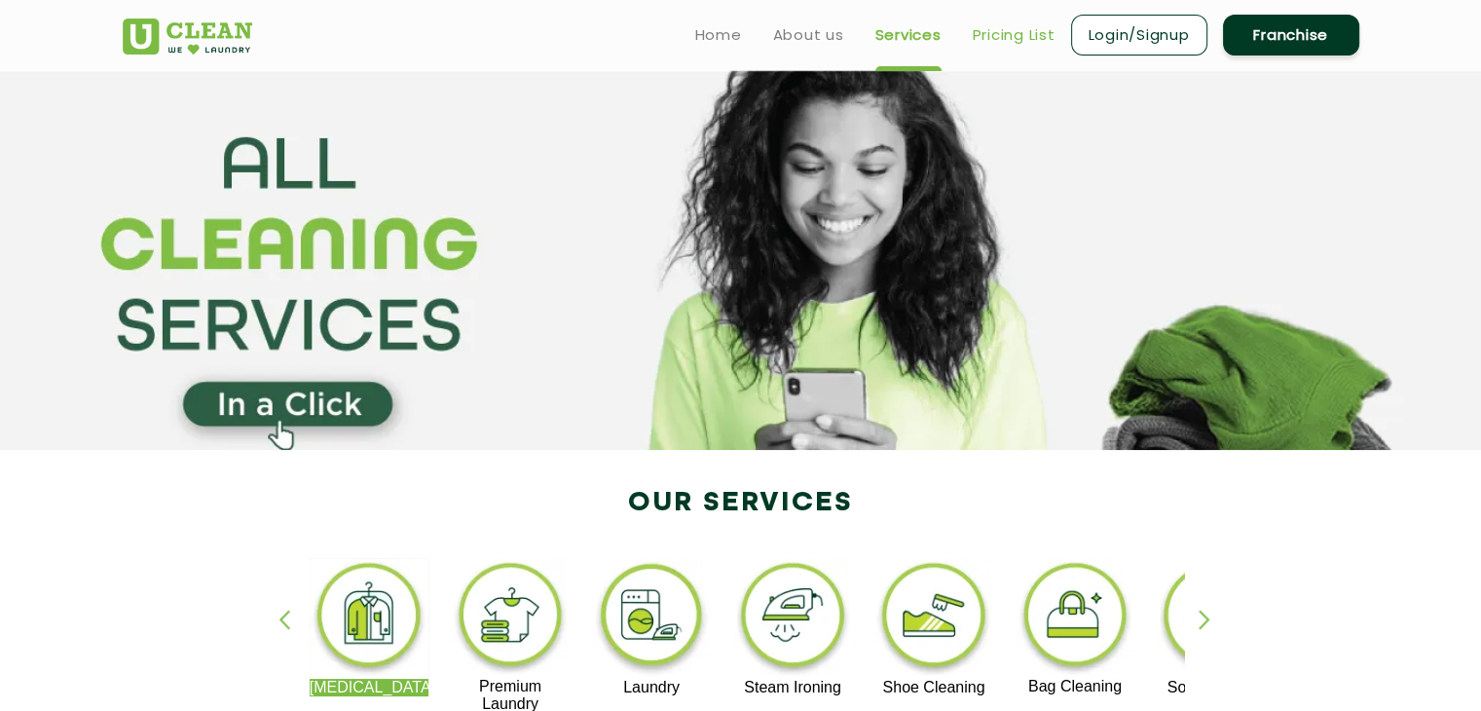
click at [1024, 33] on link "Pricing List" at bounding box center [1014, 34] width 83 height 23
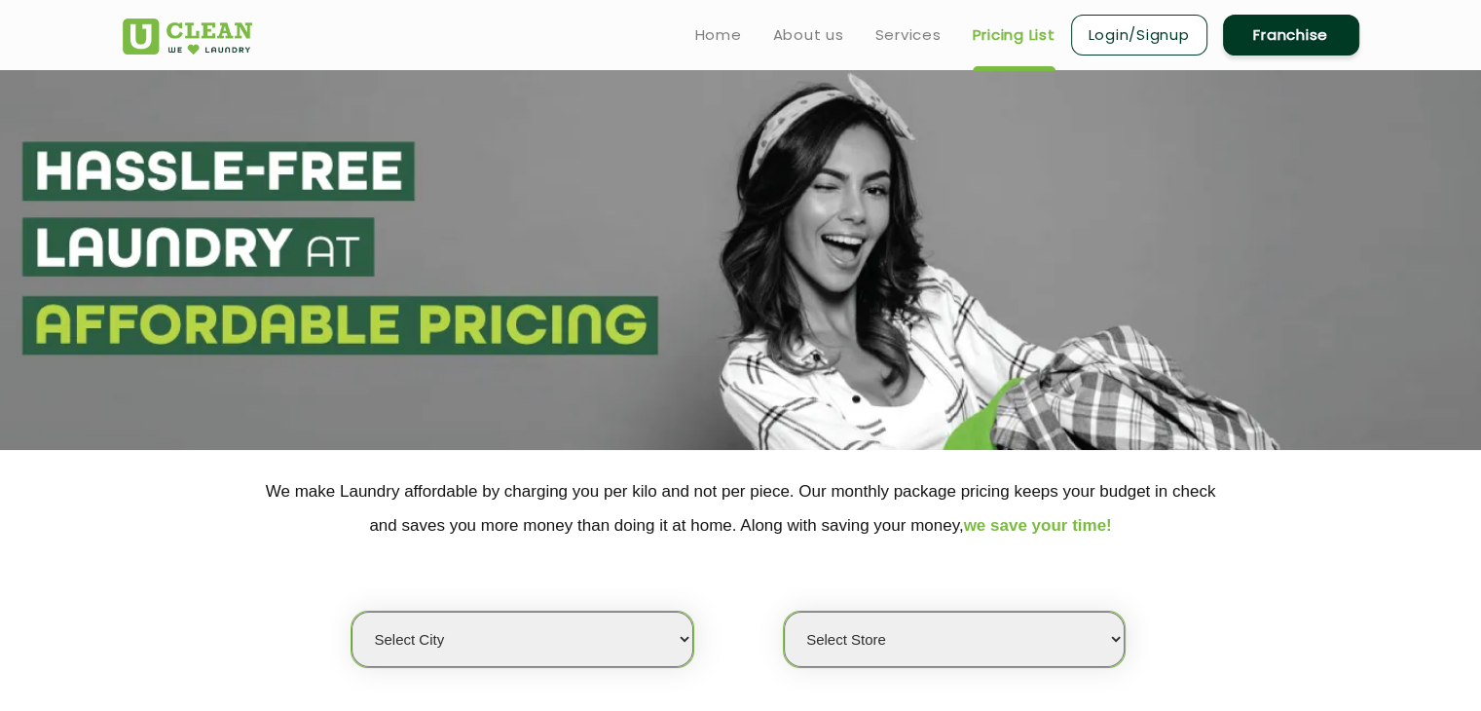
click at [1119, 637] on select "Select Store" at bounding box center [954, 640] width 341 height 56
click at [997, 660] on select "Select Store" at bounding box center [954, 640] width 341 height 56
click at [686, 639] on select "Select city [GEOGRAPHIC_DATA] [GEOGRAPHIC_DATA] [GEOGRAPHIC_DATA] [GEOGRAPHIC_D…" at bounding box center [522, 640] width 341 height 56
click at [678, 637] on select "Select city [GEOGRAPHIC_DATA] [GEOGRAPHIC_DATA] [GEOGRAPHIC_DATA] [GEOGRAPHIC_D…" at bounding box center [522, 640] width 341 height 56
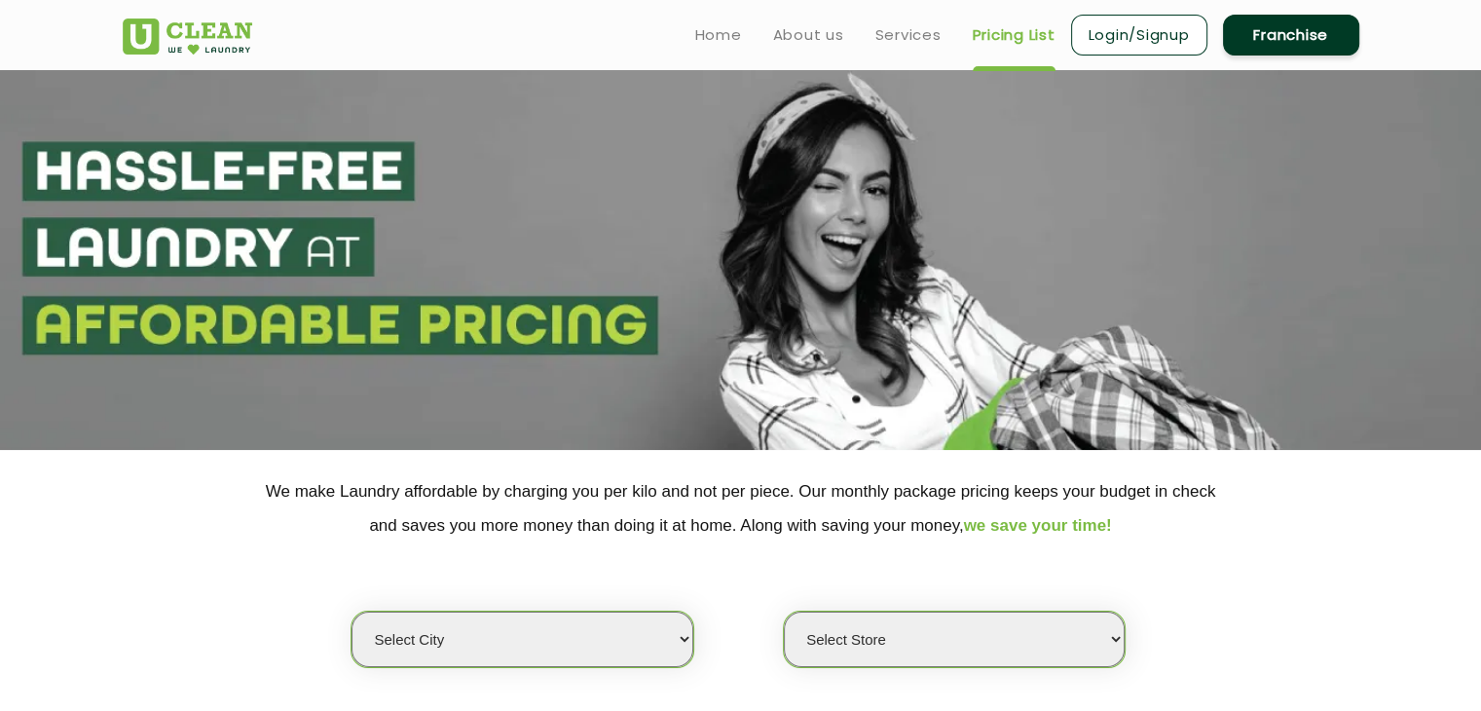
click at [678, 637] on select "Select city [GEOGRAPHIC_DATA] [GEOGRAPHIC_DATA] [GEOGRAPHIC_DATA] [GEOGRAPHIC_D…" at bounding box center [522, 640] width 341 height 56
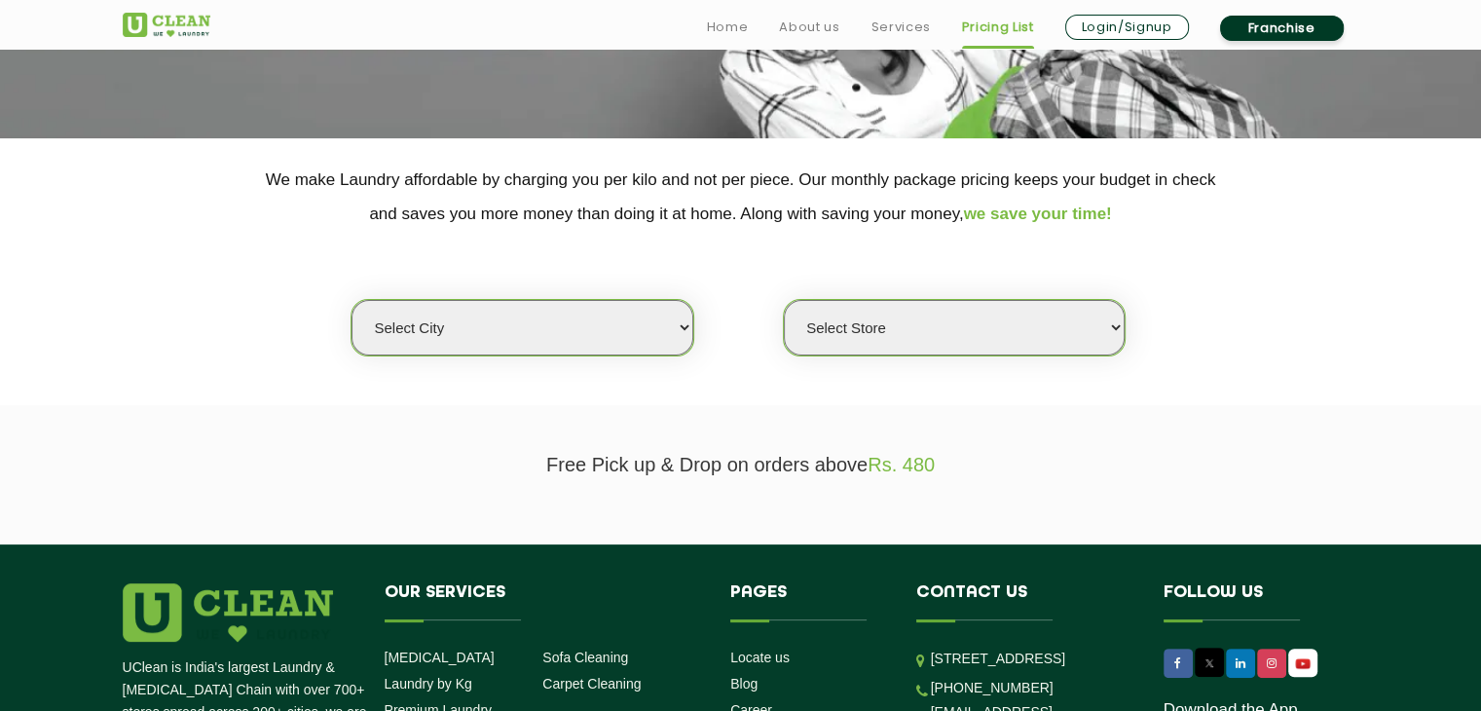
scroll to position [311, 0]
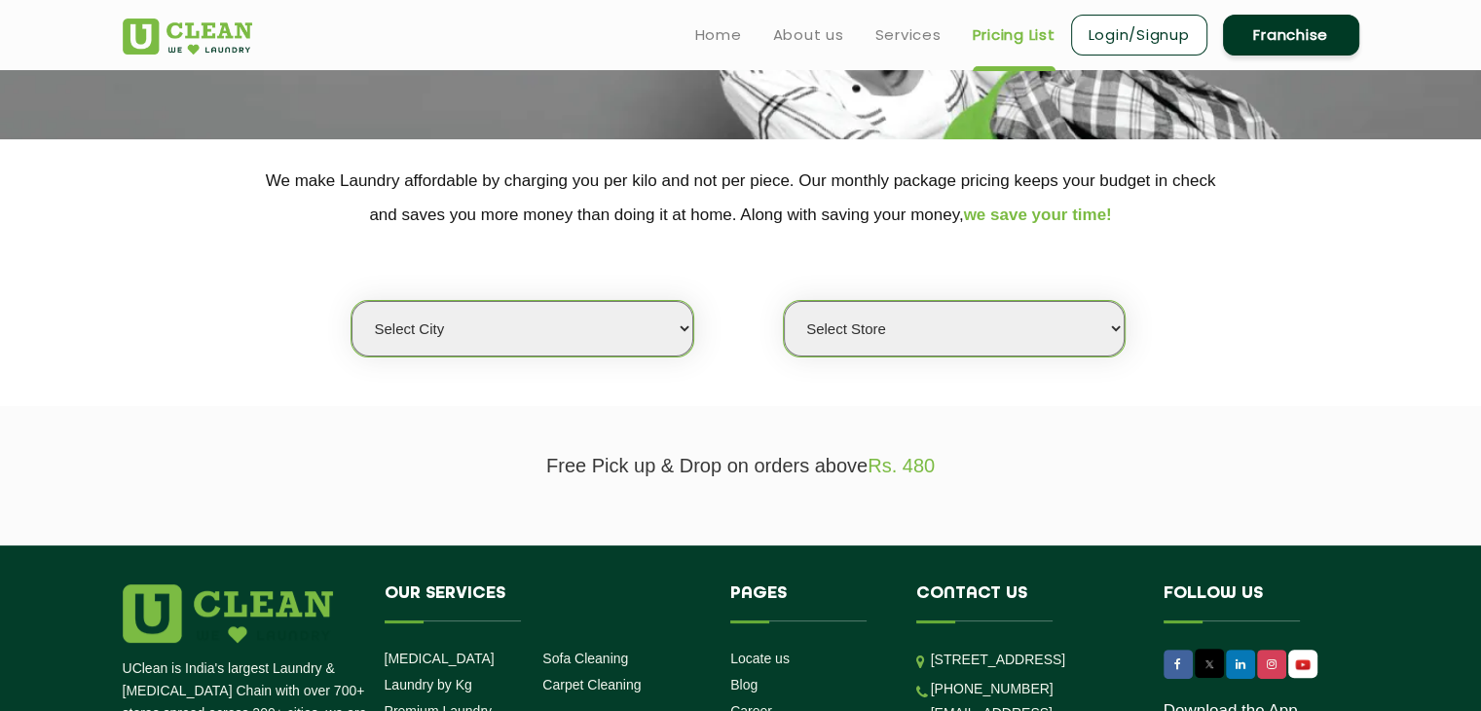
click at [685, 325] on select "Select city [GEOGRAPHIC_DATA] [GEOGRAPHIC_DATA] [GEOGRAPHIC_DATA] [GEOGRAPHIC_D…" at bounding box center [522, 329] width 341 height 56
click at [427, 313] on select "Select city [GEOGRAPHIC_DATA] [GEOGRAPHIC_DATA] [GEOGRAPHIC_DATA] [GEOGRAPHIC_D…" at bounding box center [522, 329] width 341 height 56
click at [182, 349] on div "Select city [GEOGRAPHIC_DATA] [GEOGRAPHIC_DATA] [GEOGRAPHIC_DATA] [GEOGRAPHIC_D…" at bounding box center [741, 295] width 1266 height 126
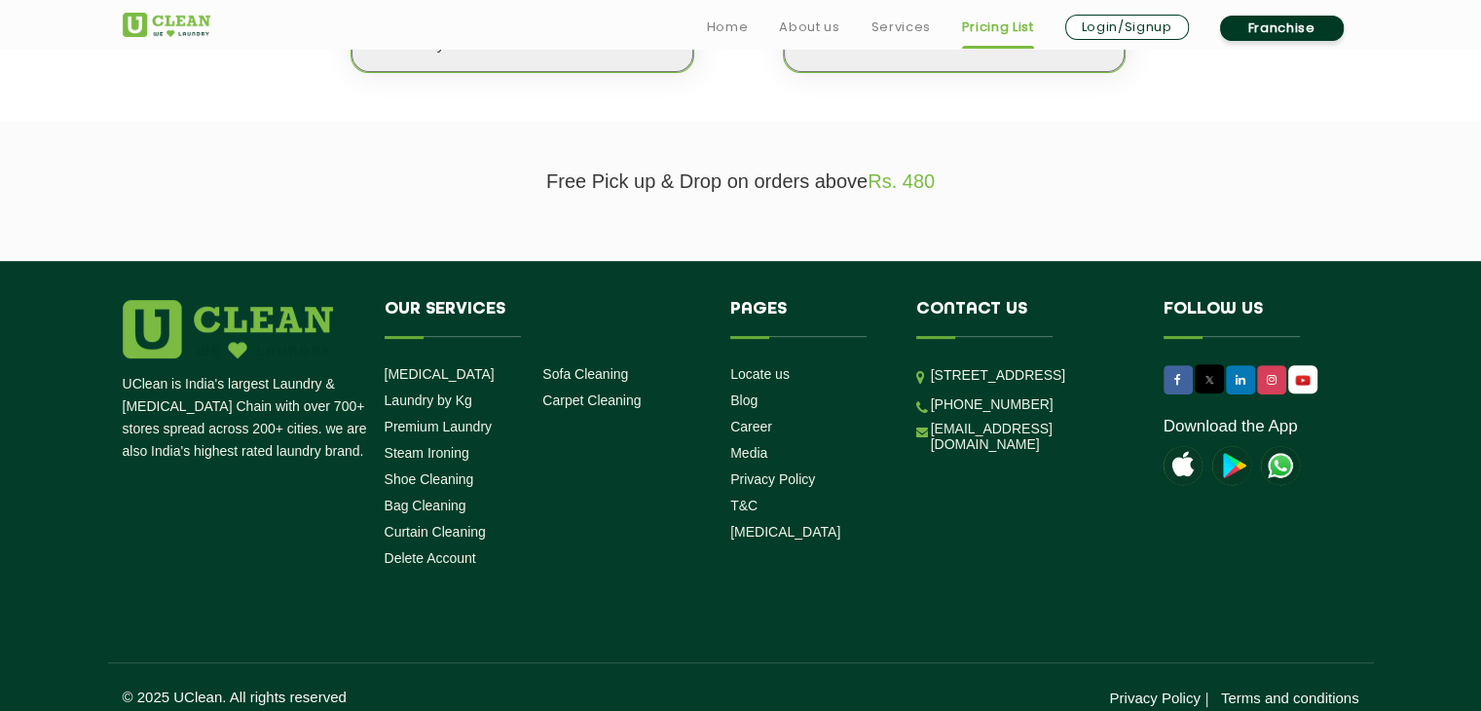
scroll to position [612, 0]
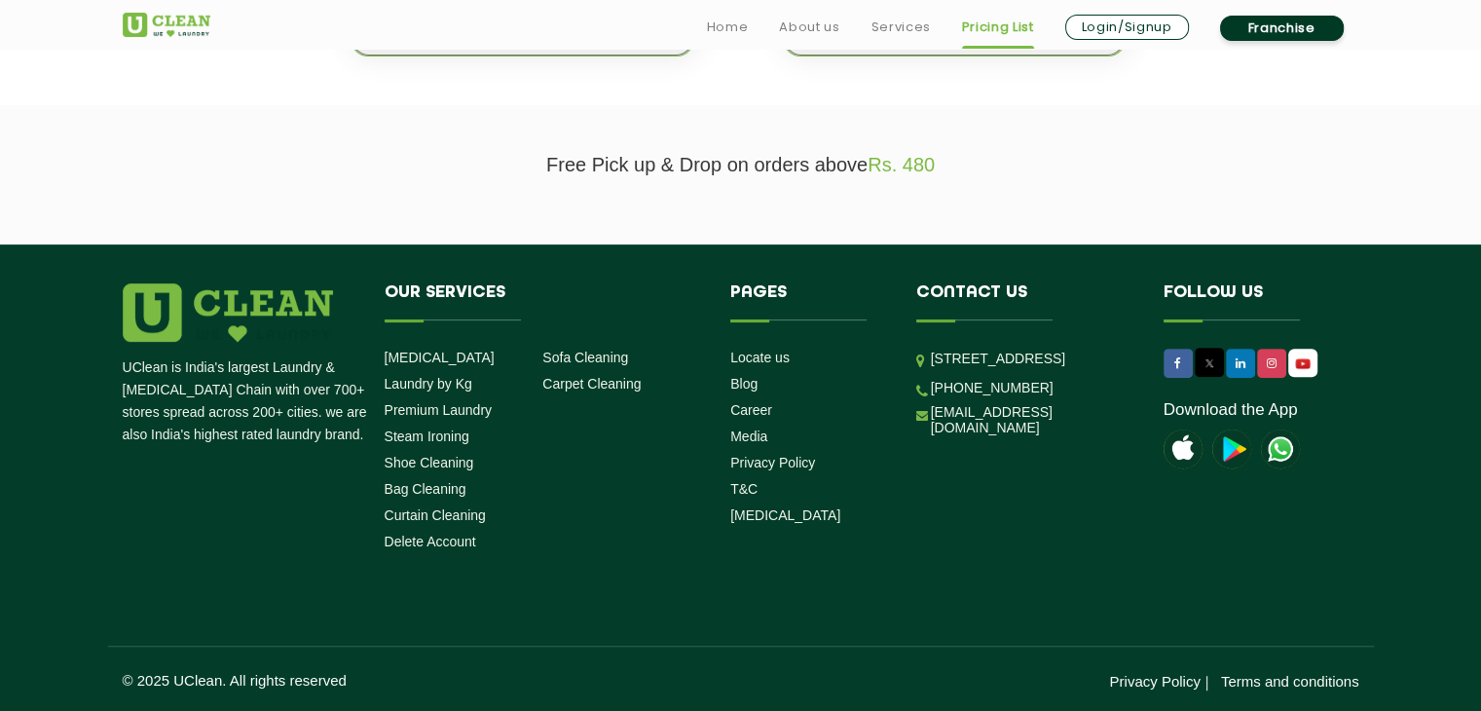
click at [1192, 405] on link "Download the App" at bounding box center [1231, 409] width 134 height 19
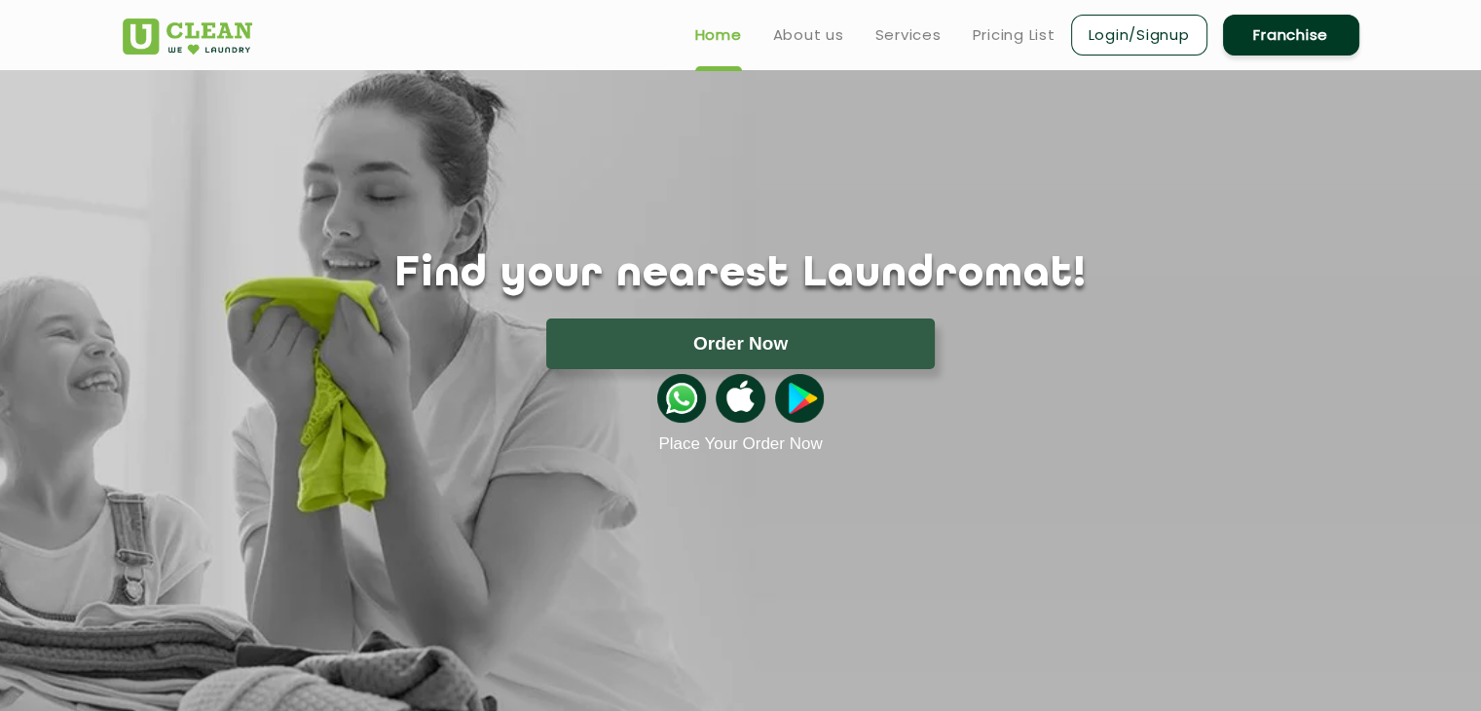
click at [693, 397] on img at bounding box center [681, 398] width 49 height 49
click at [682, 402] on img at bounding box center [681, 398] width 49 height 49
click at [815, 33] on link "About us" at bounding box center [808, 34] width 71 height 23
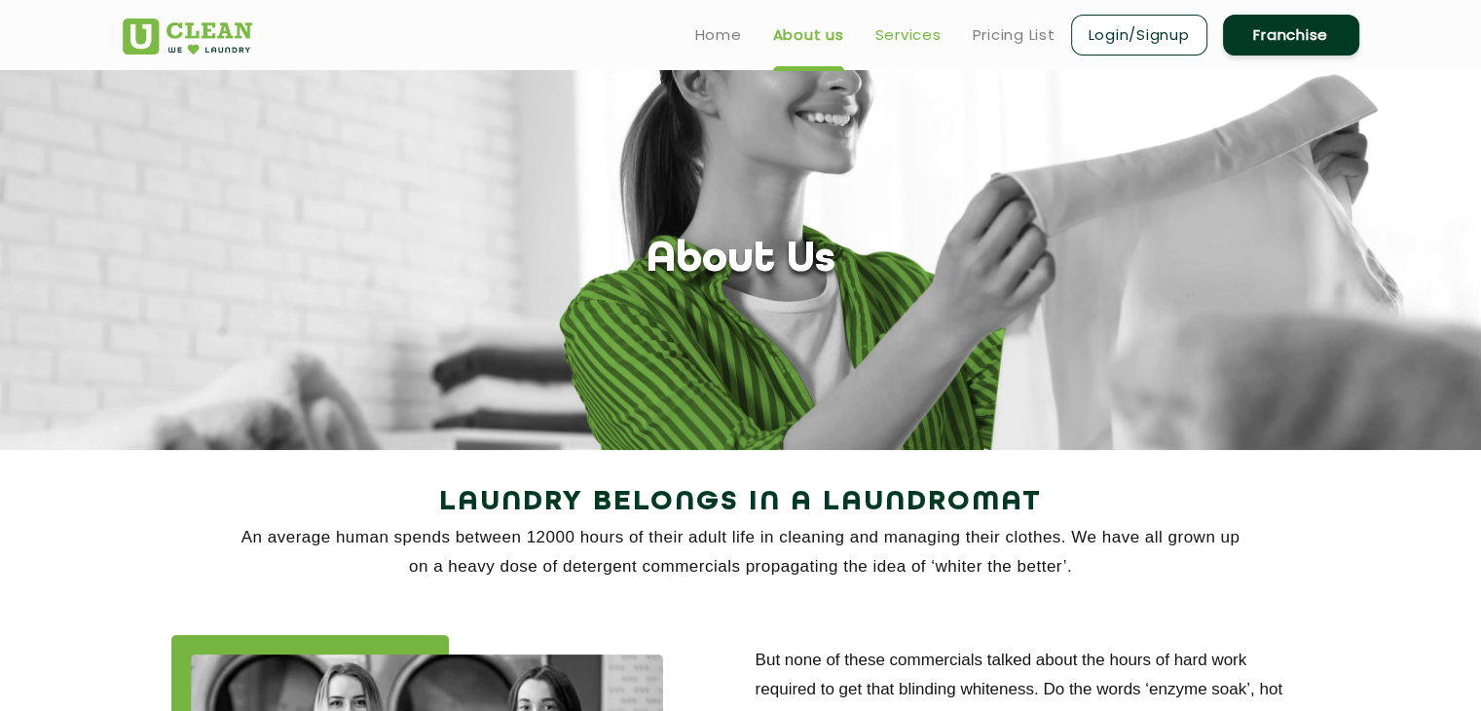
click at [878, 34] on link "Services" at bounding box center [908, 34] width 66 height 23
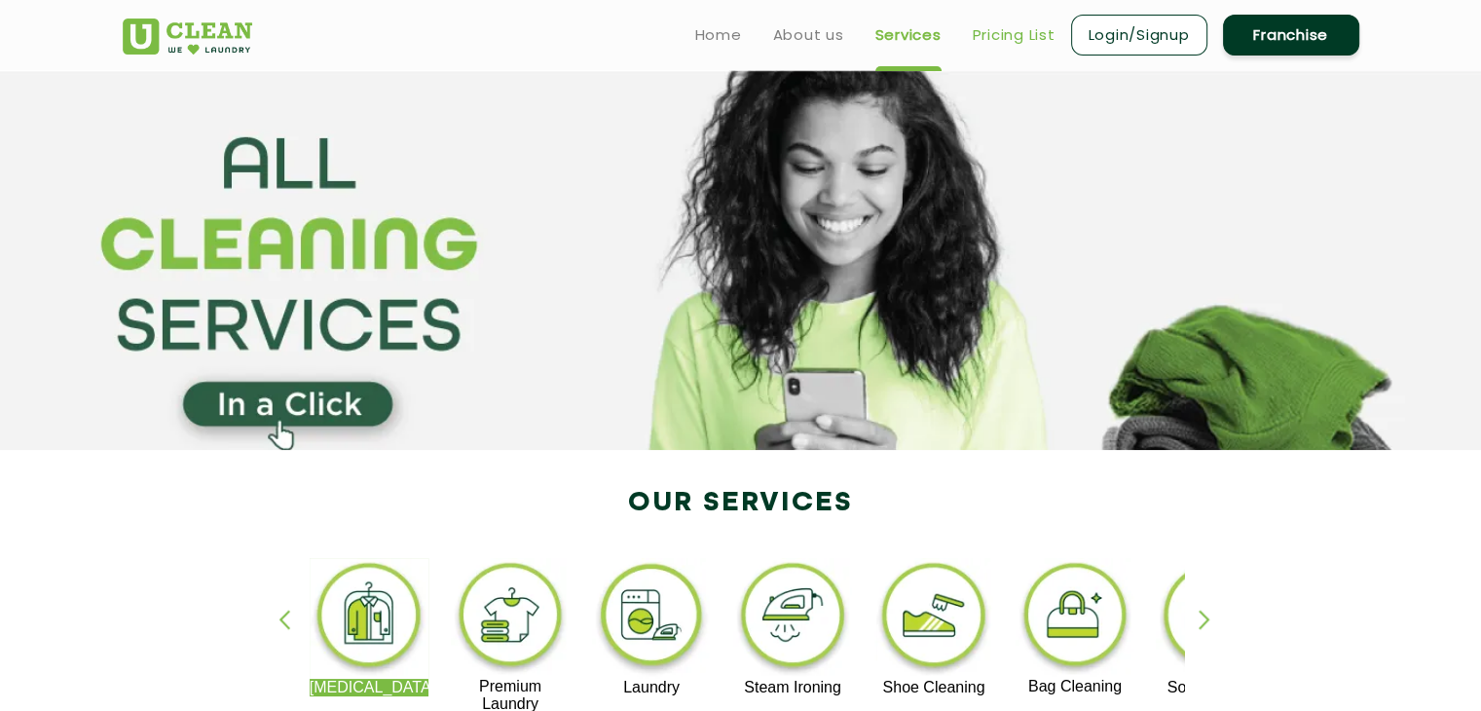
click at [1009, 43] on link "Pricing List" at bounding box center [1014, 34] width 83 height 23
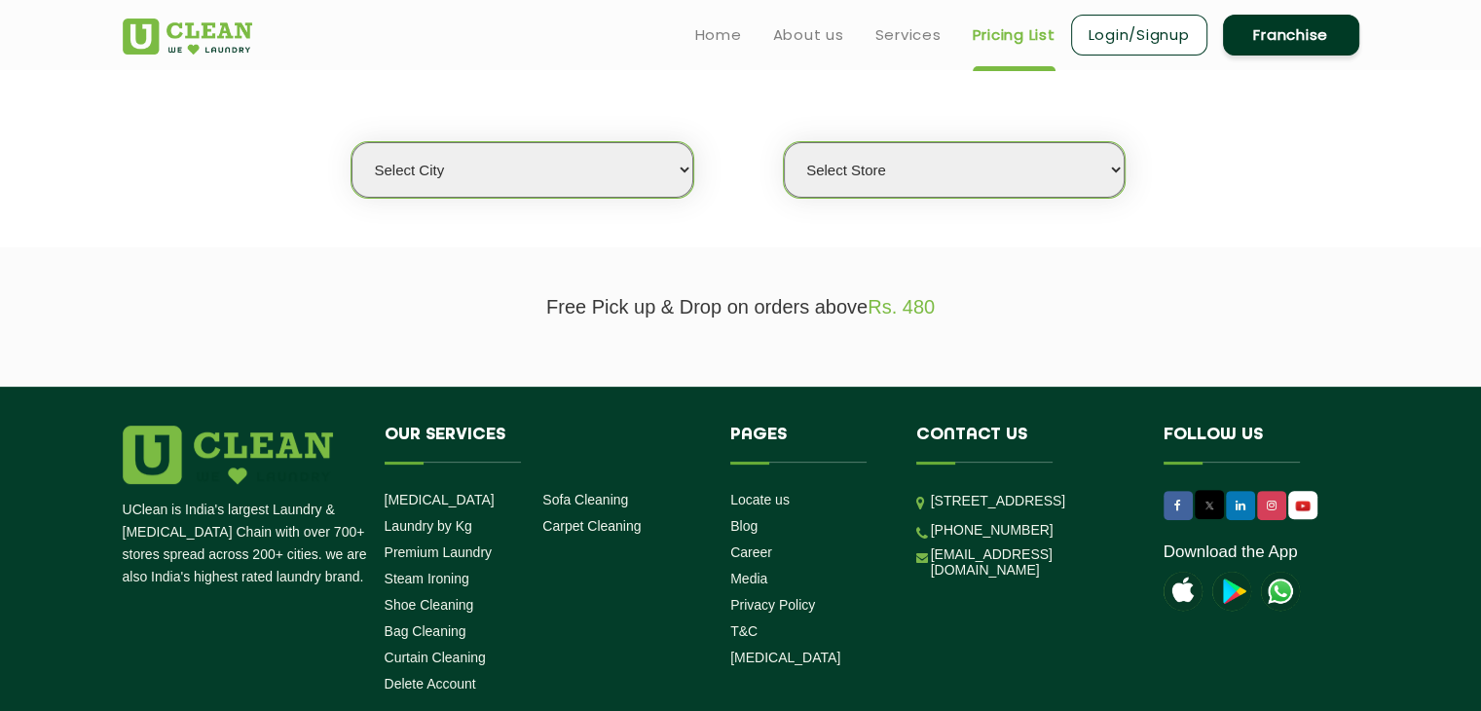
scroll to position [467, 0]
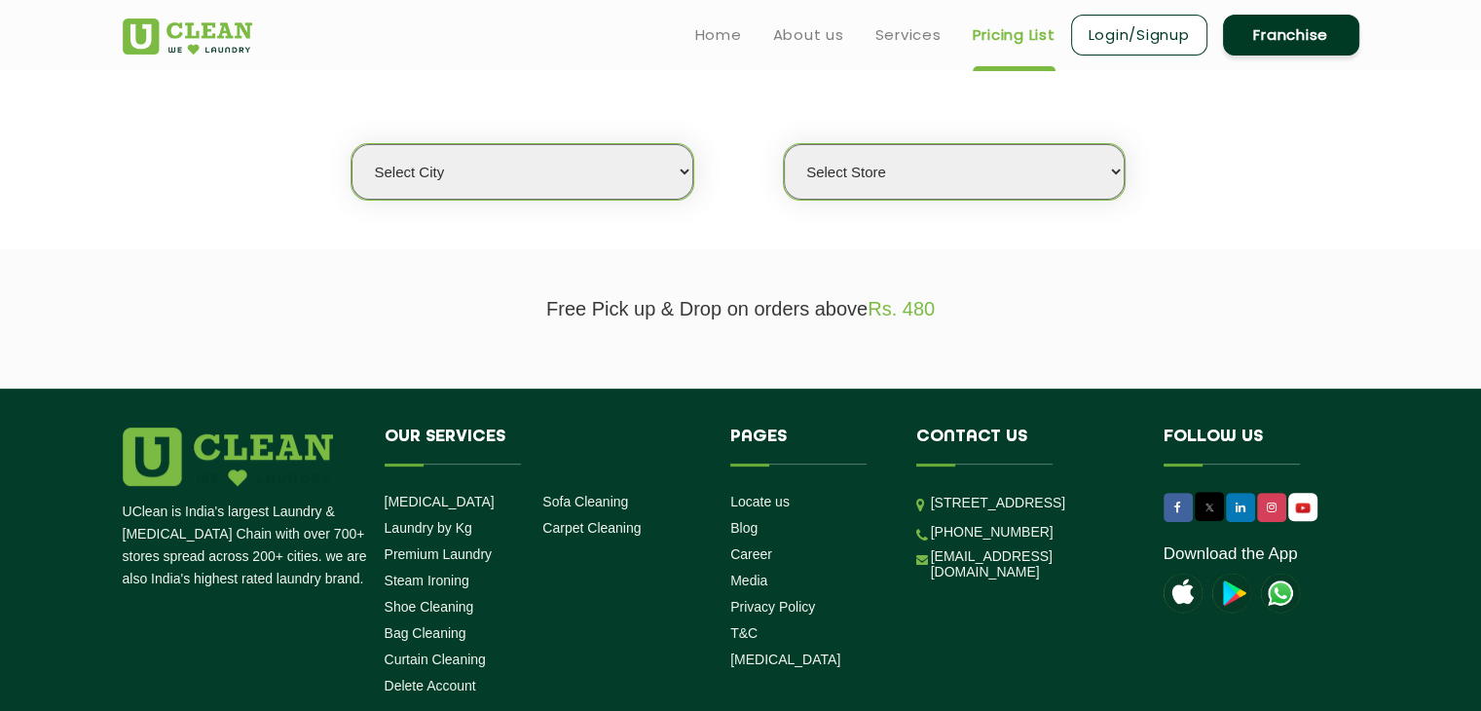
click at [686, 168] on select "Select city [GEOGRAPHIC_DATA] [GEOGRAPHIC_DATA] [GEOGRAPHIC_DATA] [GEOGRAPHIC_D…" at bounding box center [522, 172] width 341 height 56
select select "1"
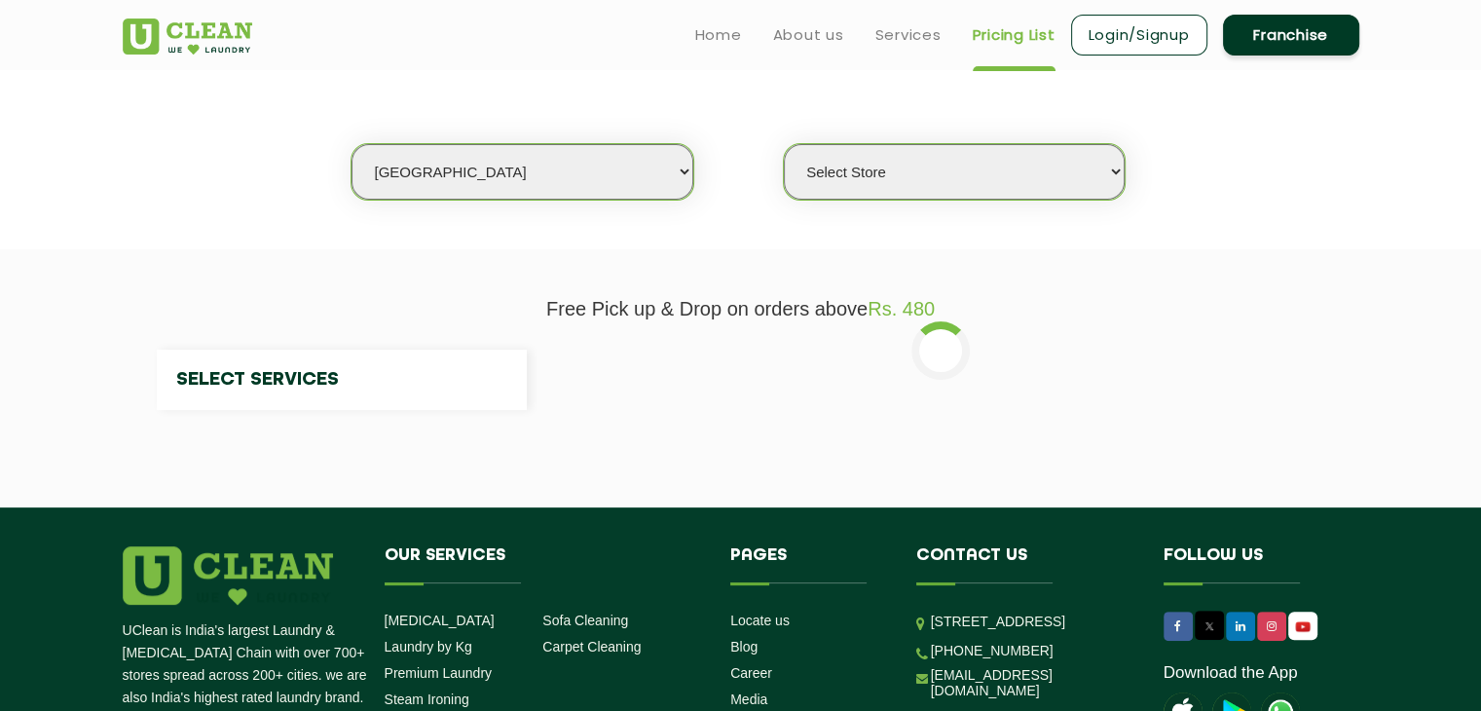
click at [900, 141] on div "Select city [GEOGRAPHIC_DATA] [GEOGRAPHIC_DATA] [GEOGRAPHIC_DATA] [GEOGRAPHIC_D…" at bounding box center [741, 138] width 1266 height 126
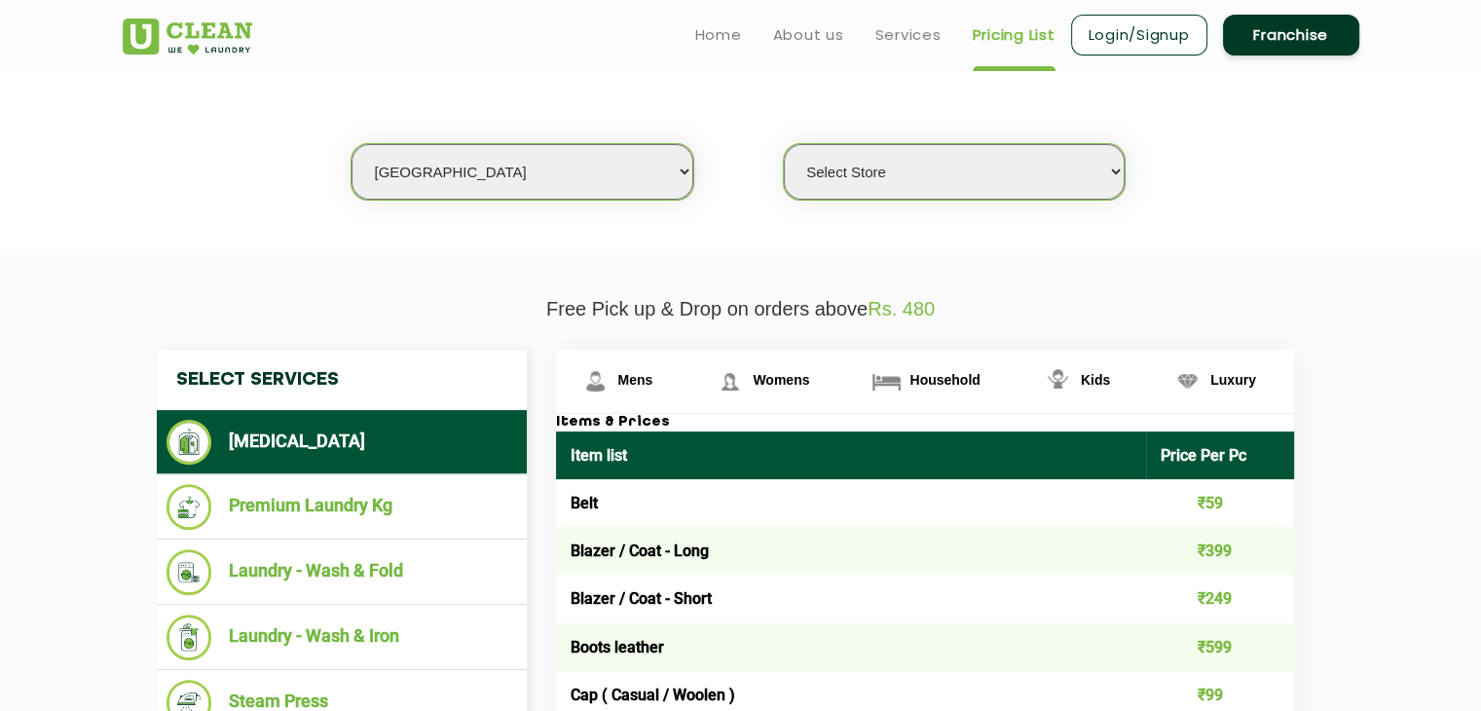
click at [1032, 167] on select "Select Store [GEOGRAPHIC_DATA] [GEOGRAPHIC_DATA] 2 [GEOGRAPHIC_DATA] [PERSON_NA…" at bounding box center [954, 172] width 341 height 56
select select "2"
click at [784, 144] on select "Select Store [GEOGRAPHIC_DATA] [GEOGRAPHIC_DATA] 2 [GEOGRAPHIC_DATA] [PERSON_NA…" at bounding box center [954, 172] width 341 height 56
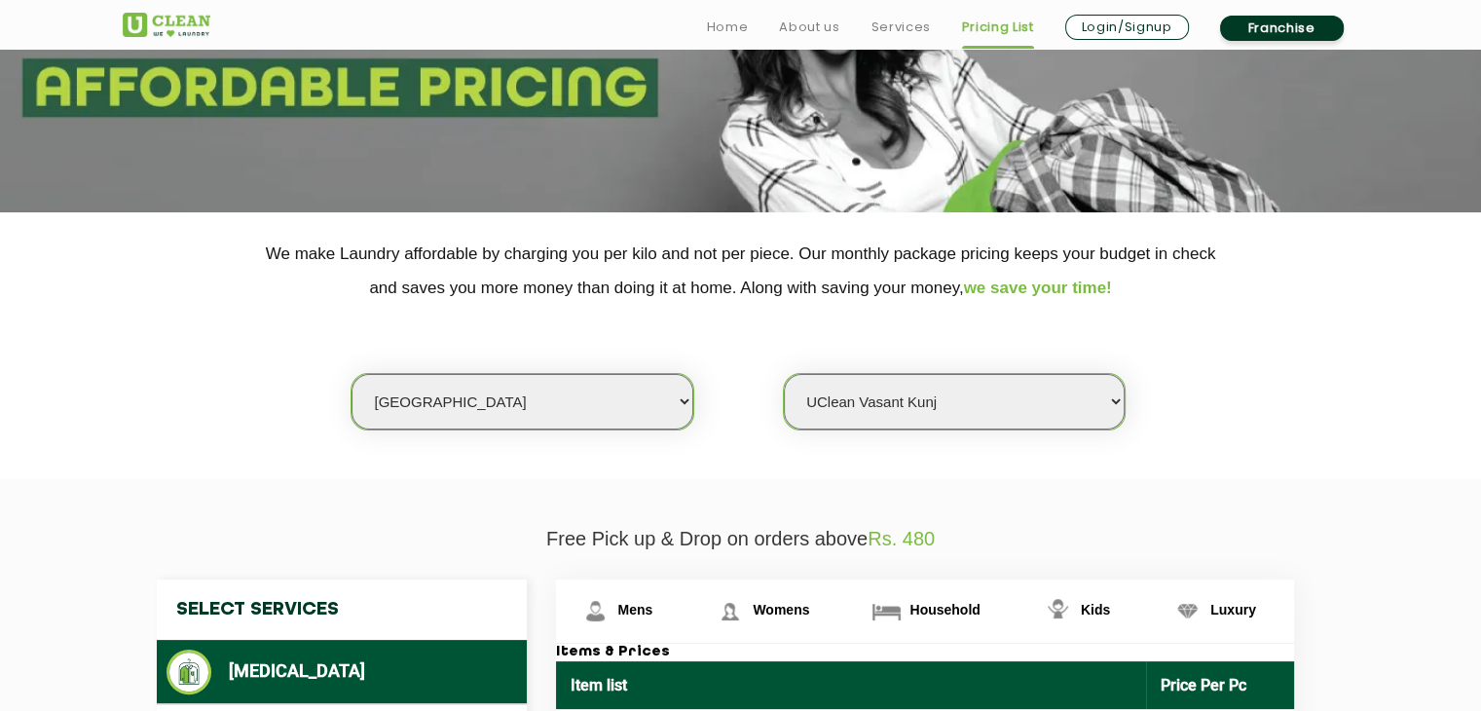
scroll to position [244, 0]
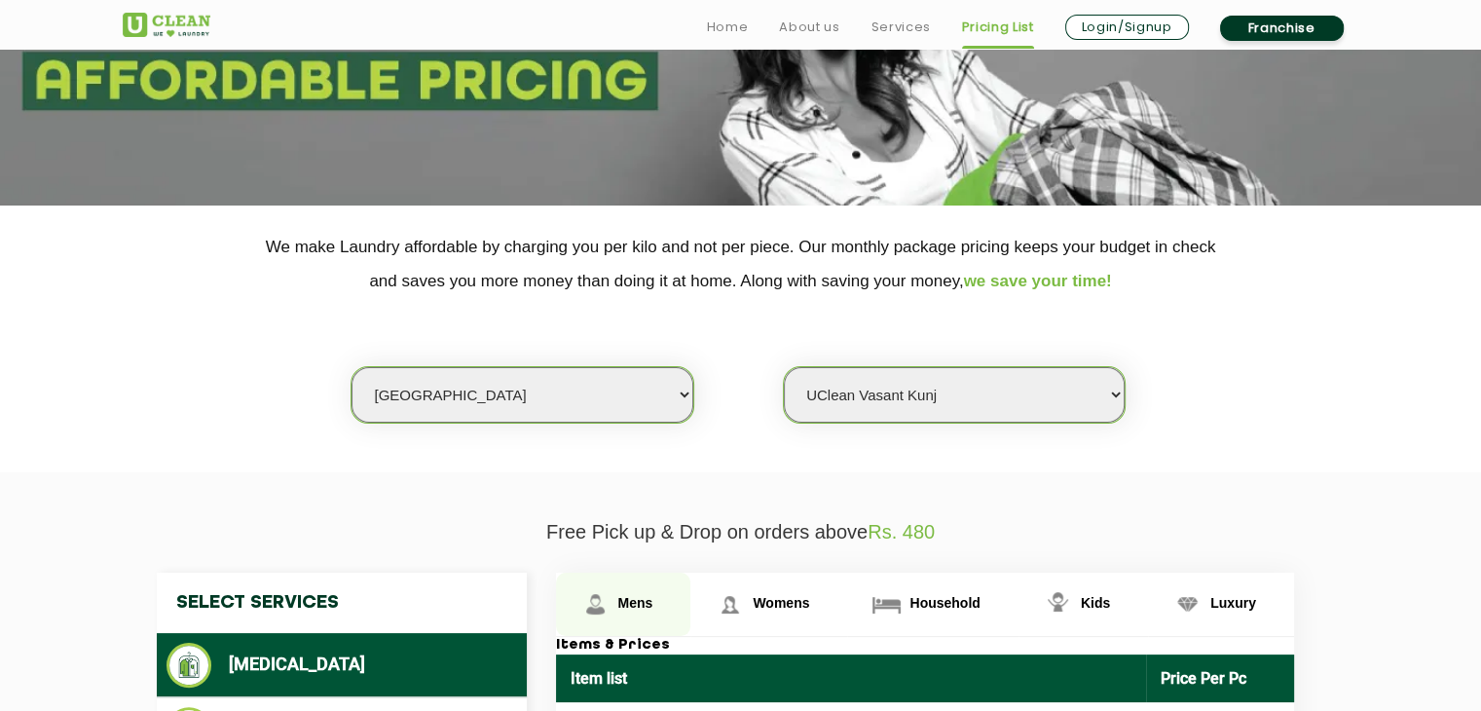
click at [627, 597] on span "Mens" at bounding box center [635, 603] width 35 height 16
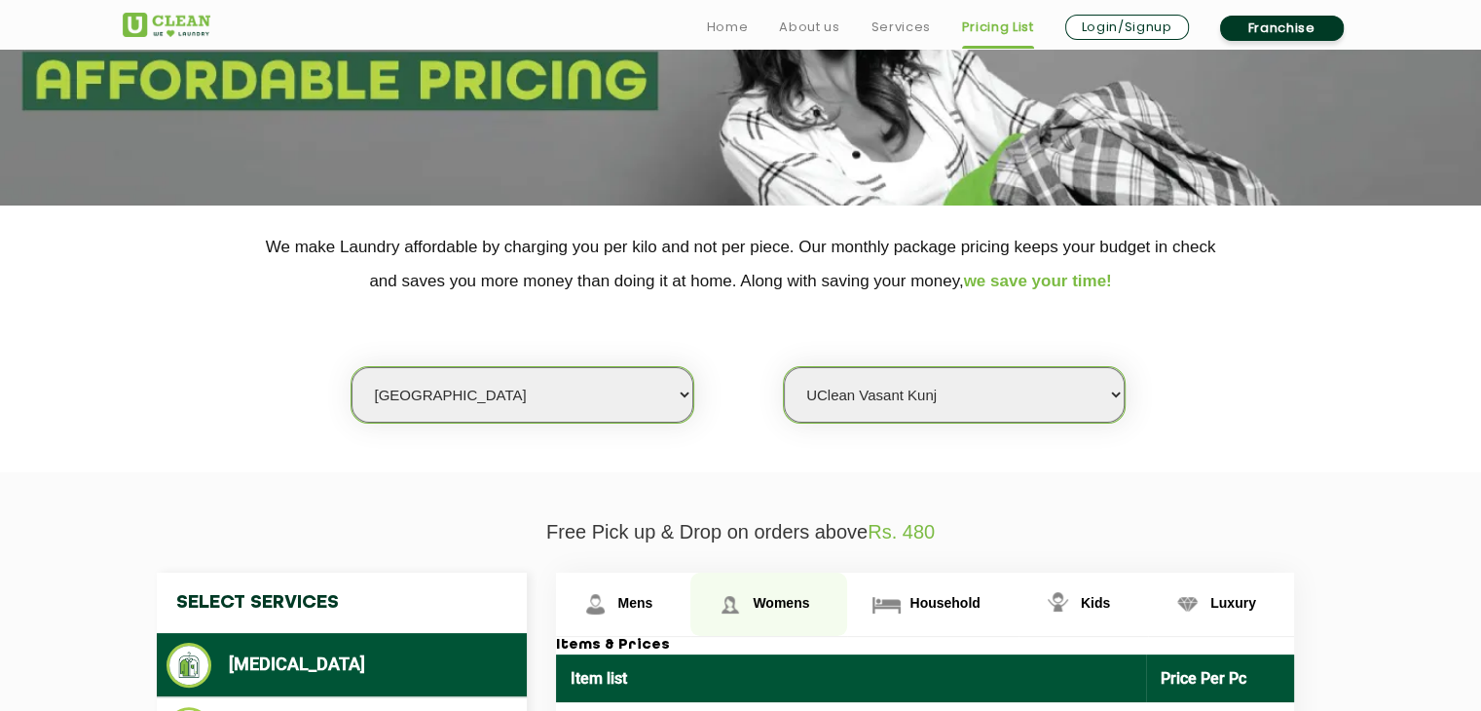
click at [653, 597] on span "Womens" at bounding box center [635, 603] width 35 height 16
click at [785, 597] on span "Womens" at bounding box center [781, 603] width 56 height 16
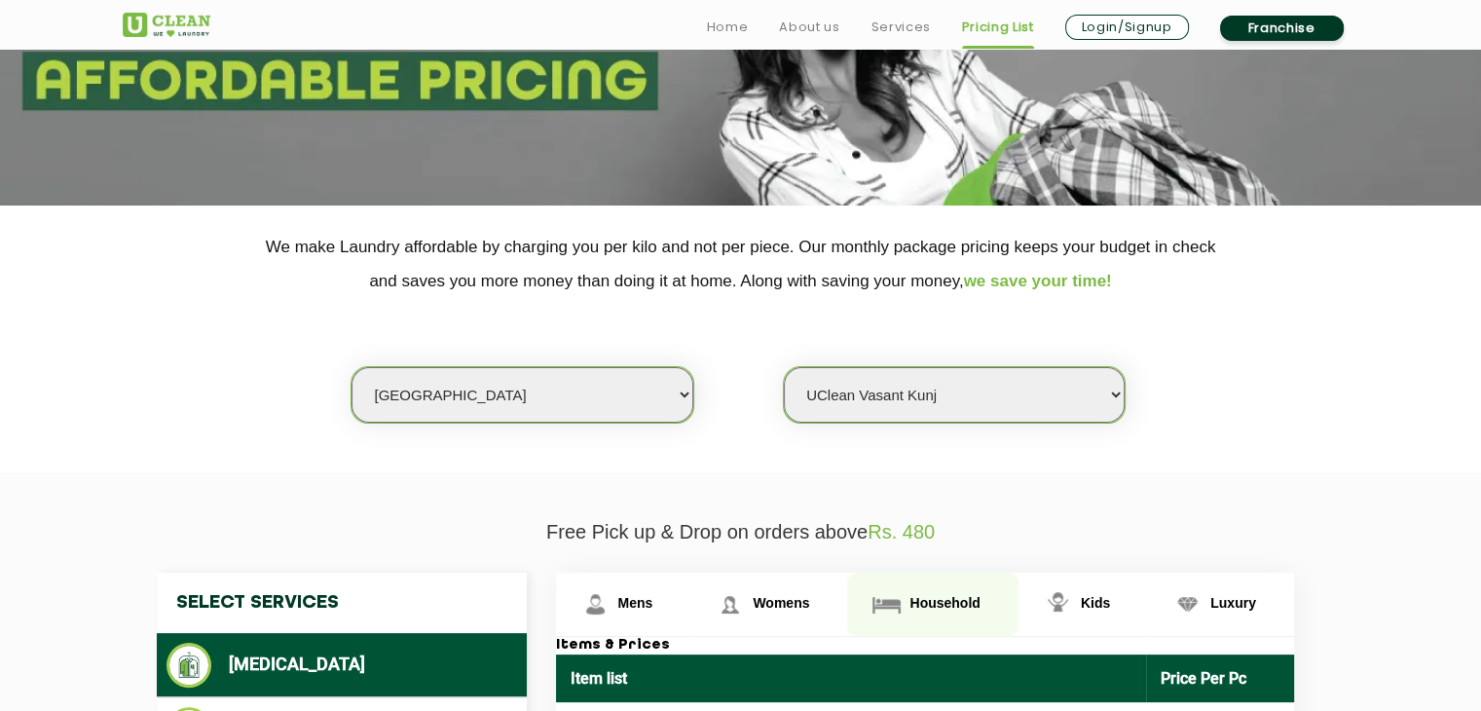
click at [653, 606] on span "Household" at bounding box center [635, 603] width 35 height 16
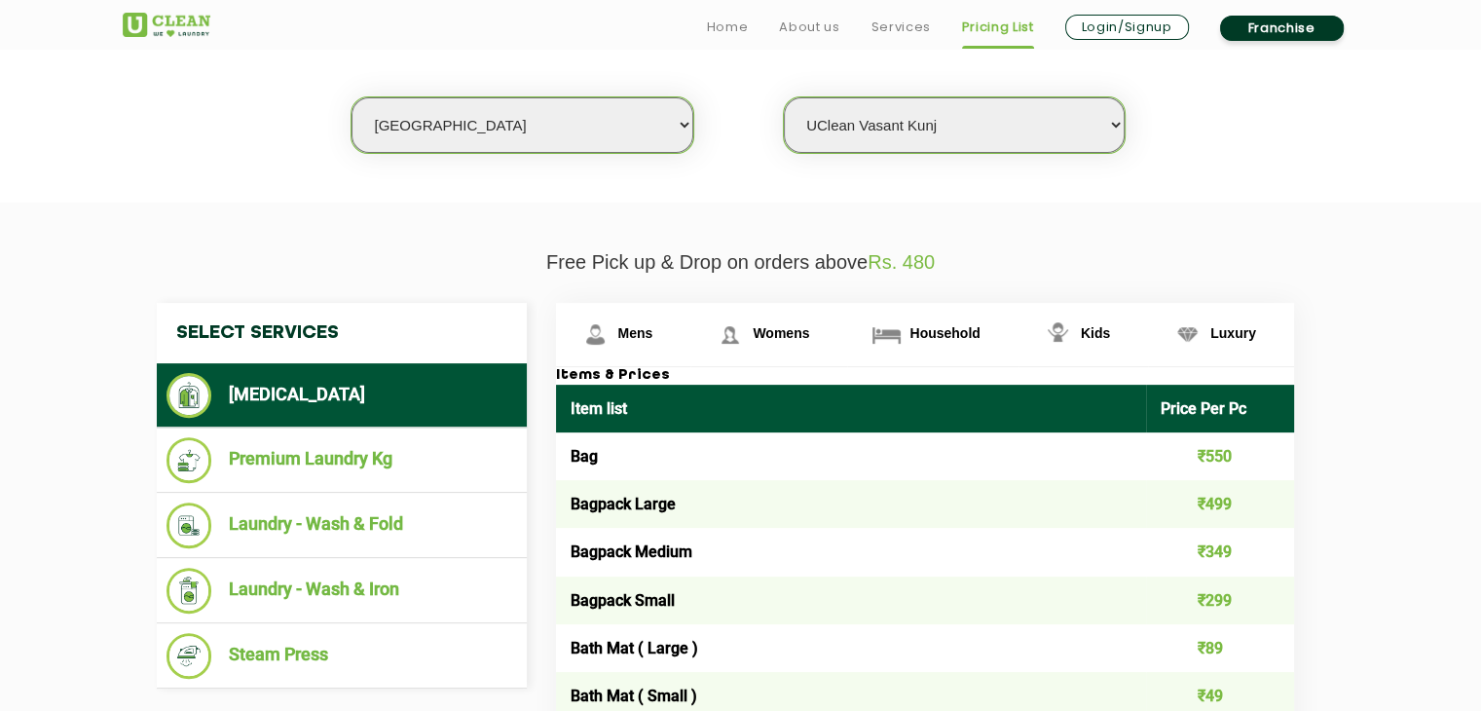
scroll to position [530, 0]
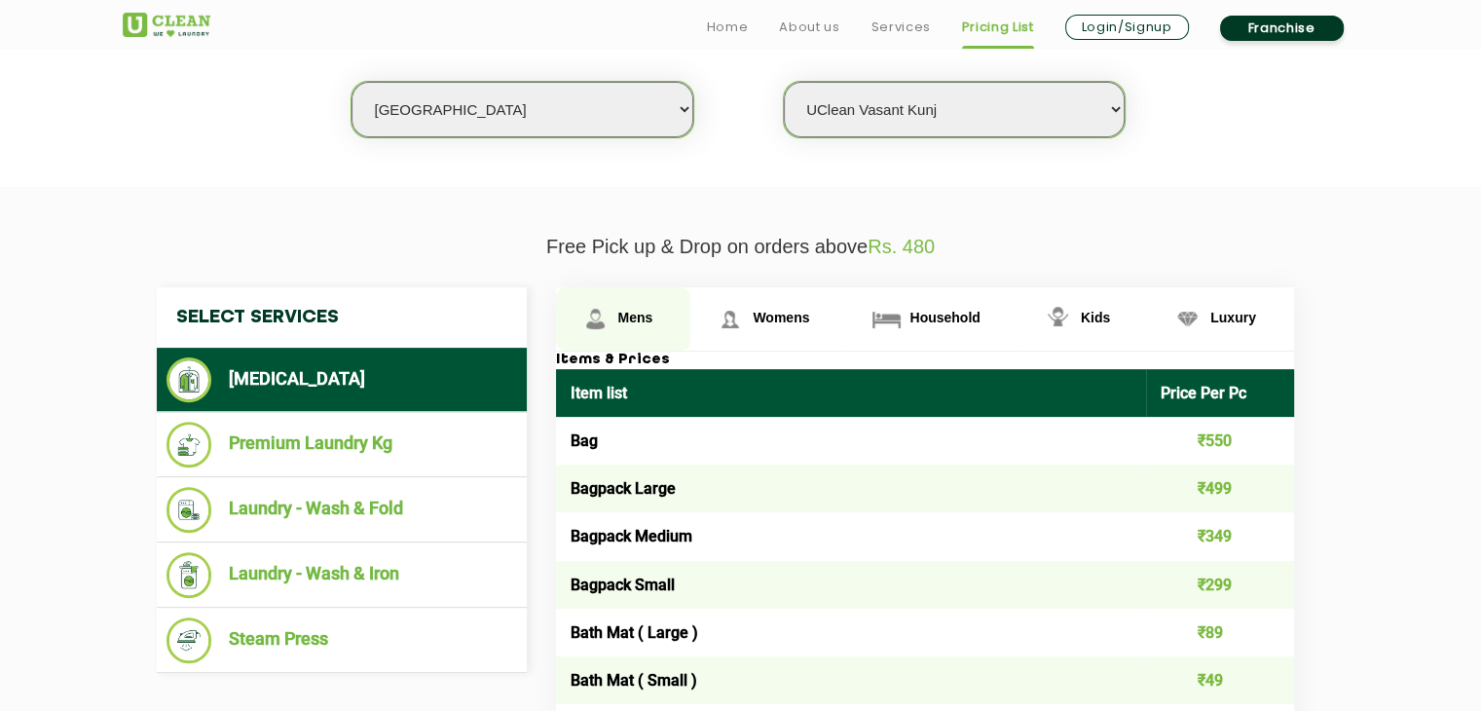
click at [633, 315] on span "Mens" at bounding box center [635, 318] width 35 height 16
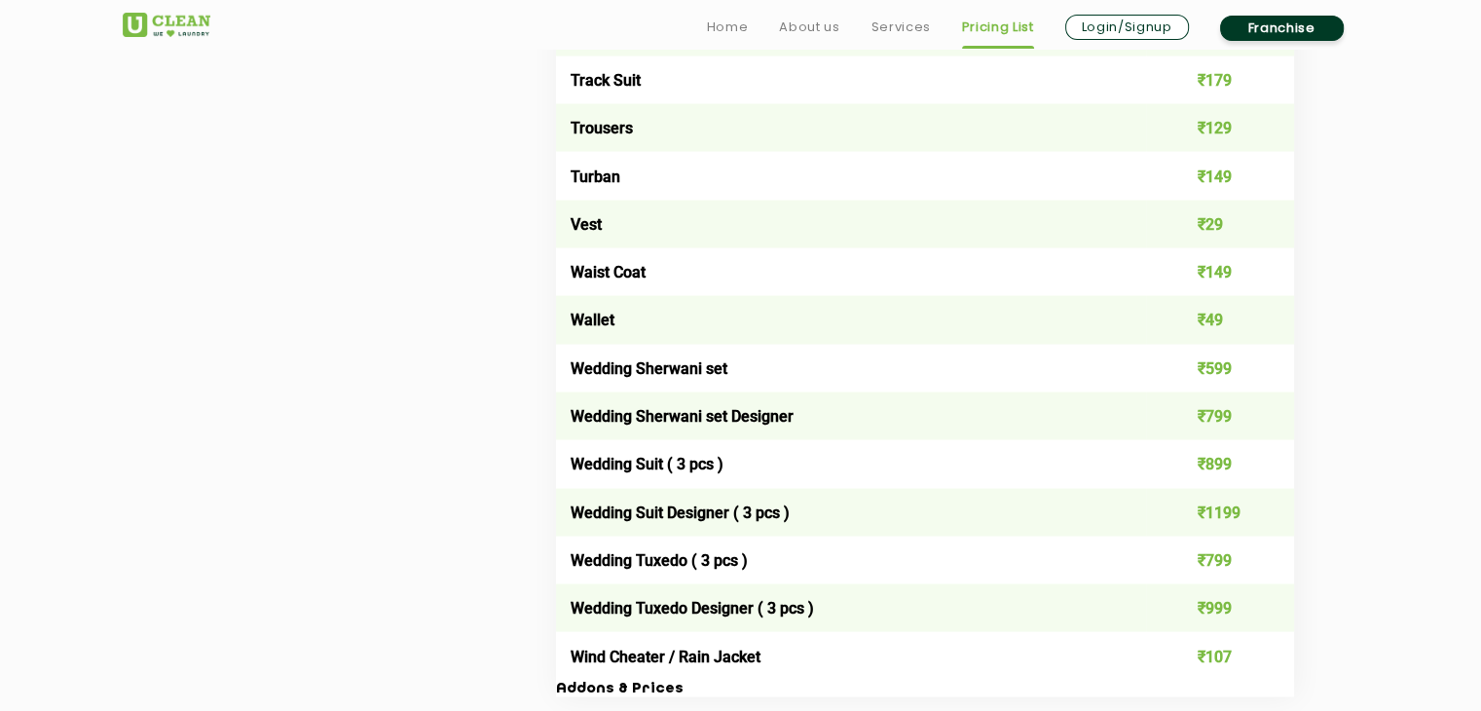
scroll to position [3853, 0]
